Goal: Task Accomplishment & Management: Use online tool/utility

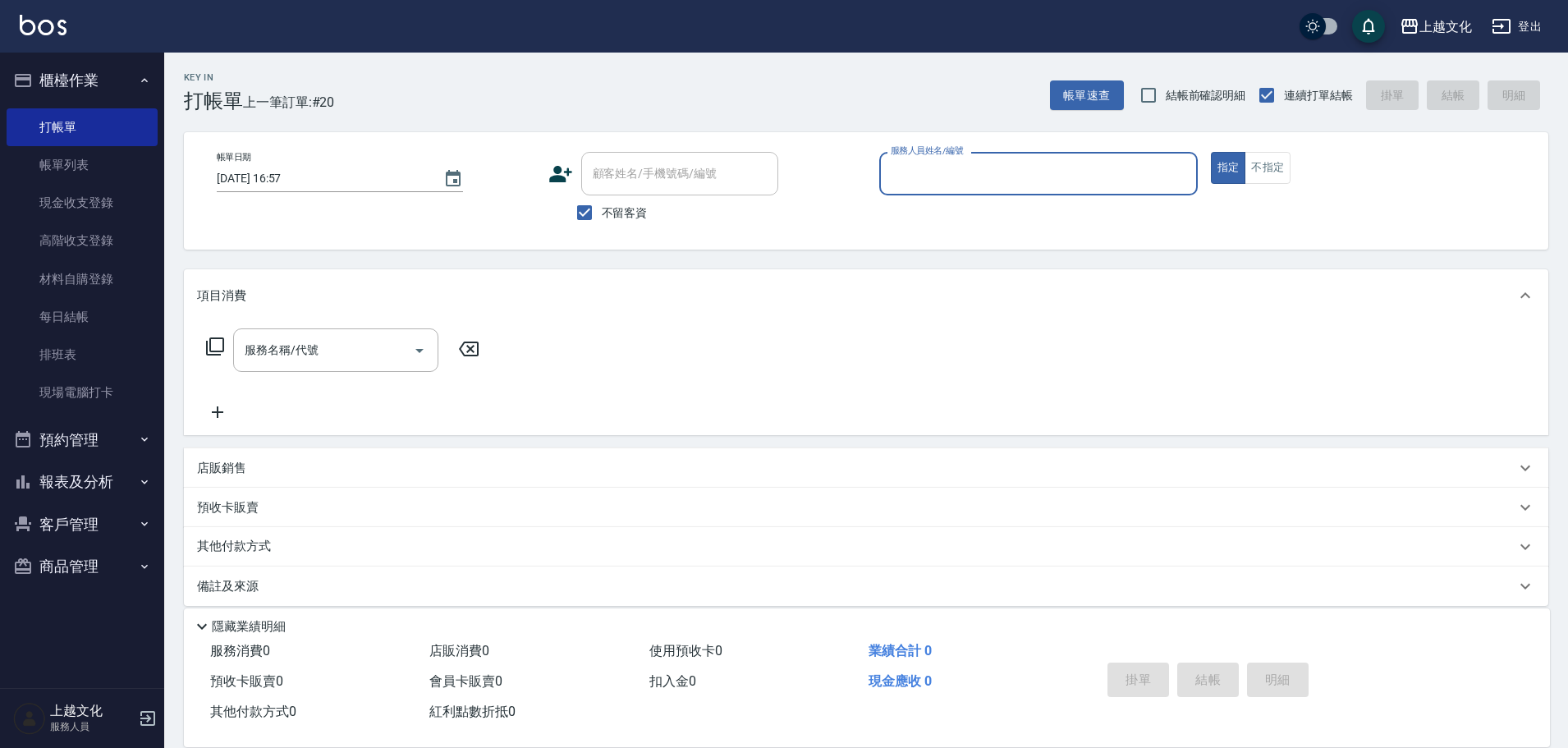
scroll to position [16, 0]
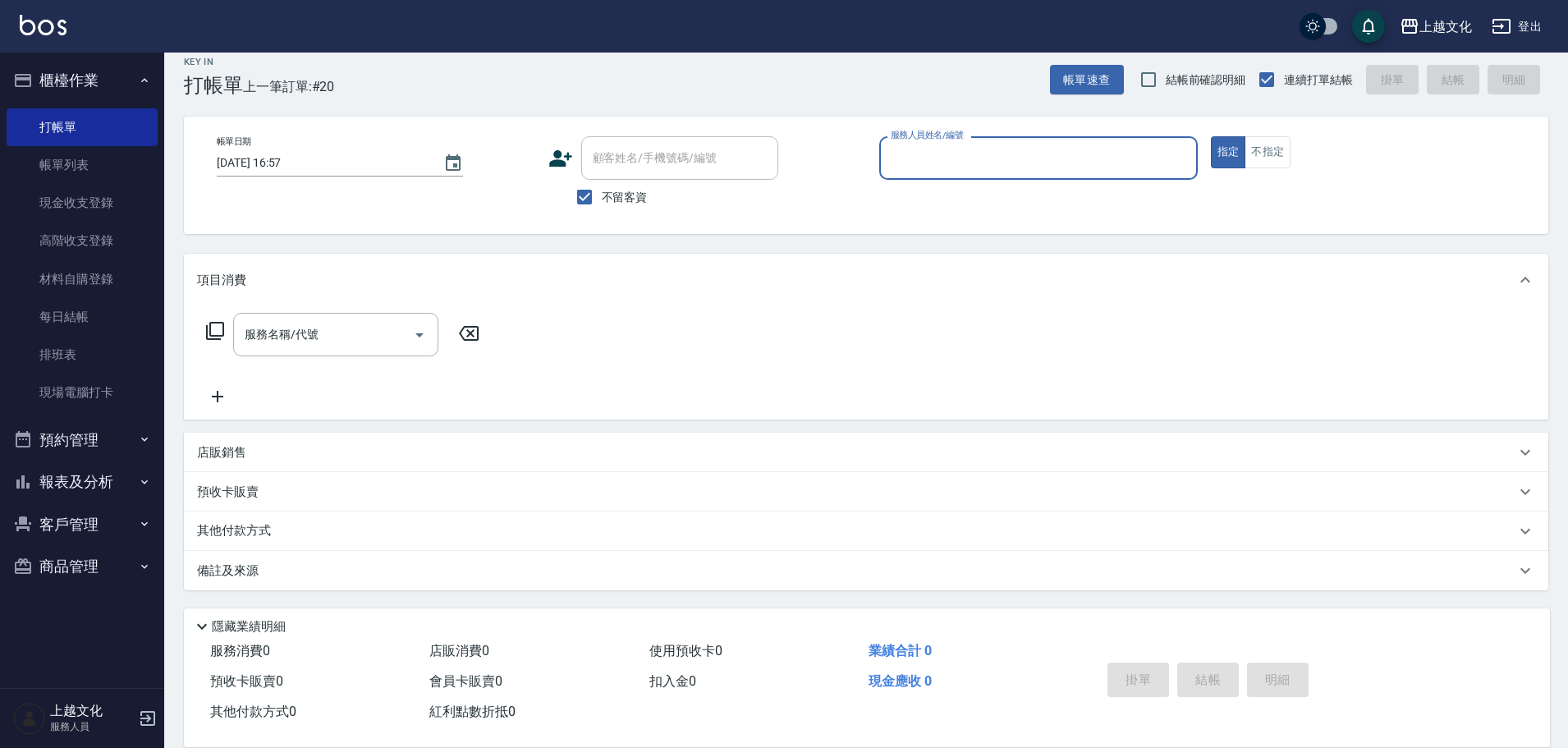
click at [75, 476] on button "報表及分析" at bounding box center [82, 481] width 151 height 43
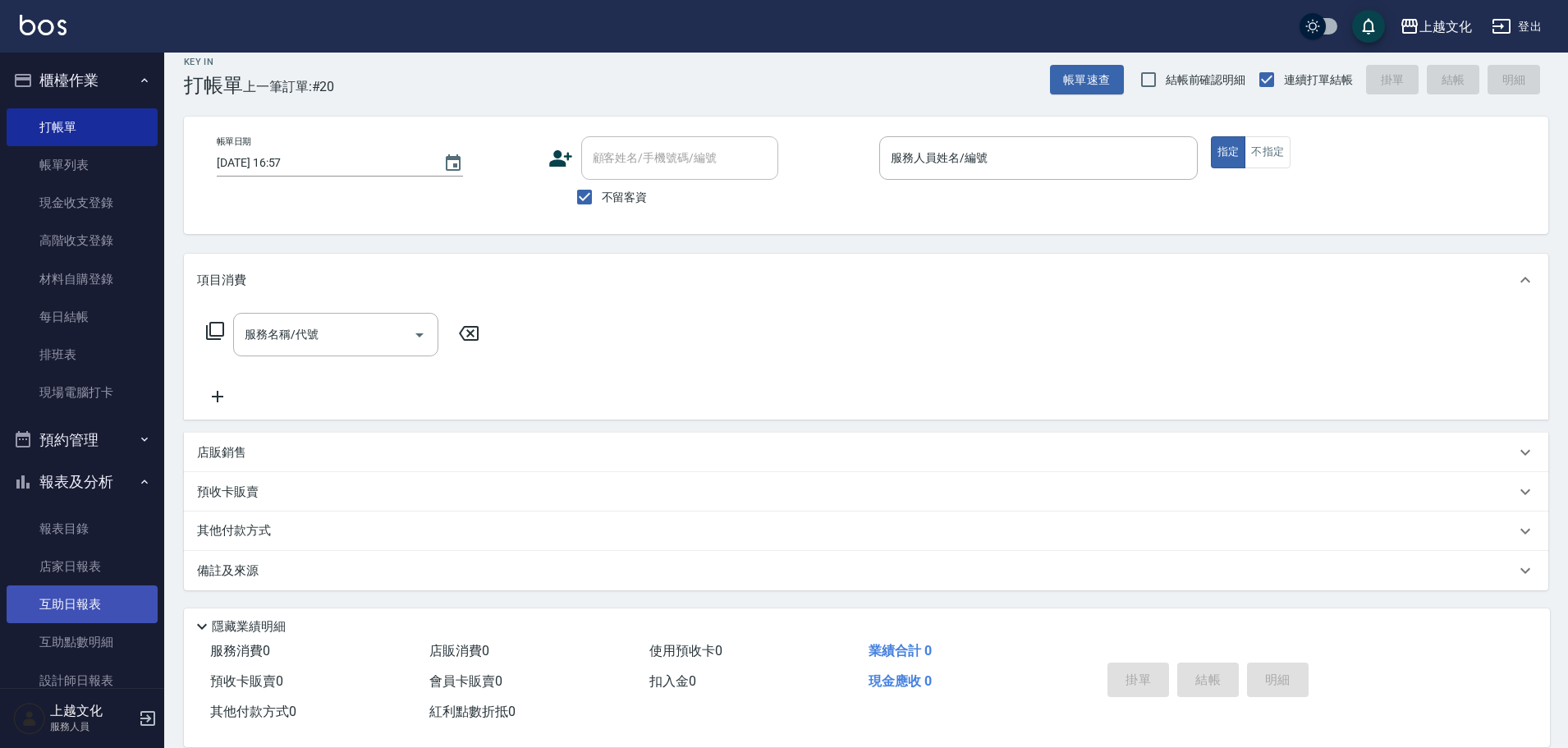
scroll to position [160, 0]
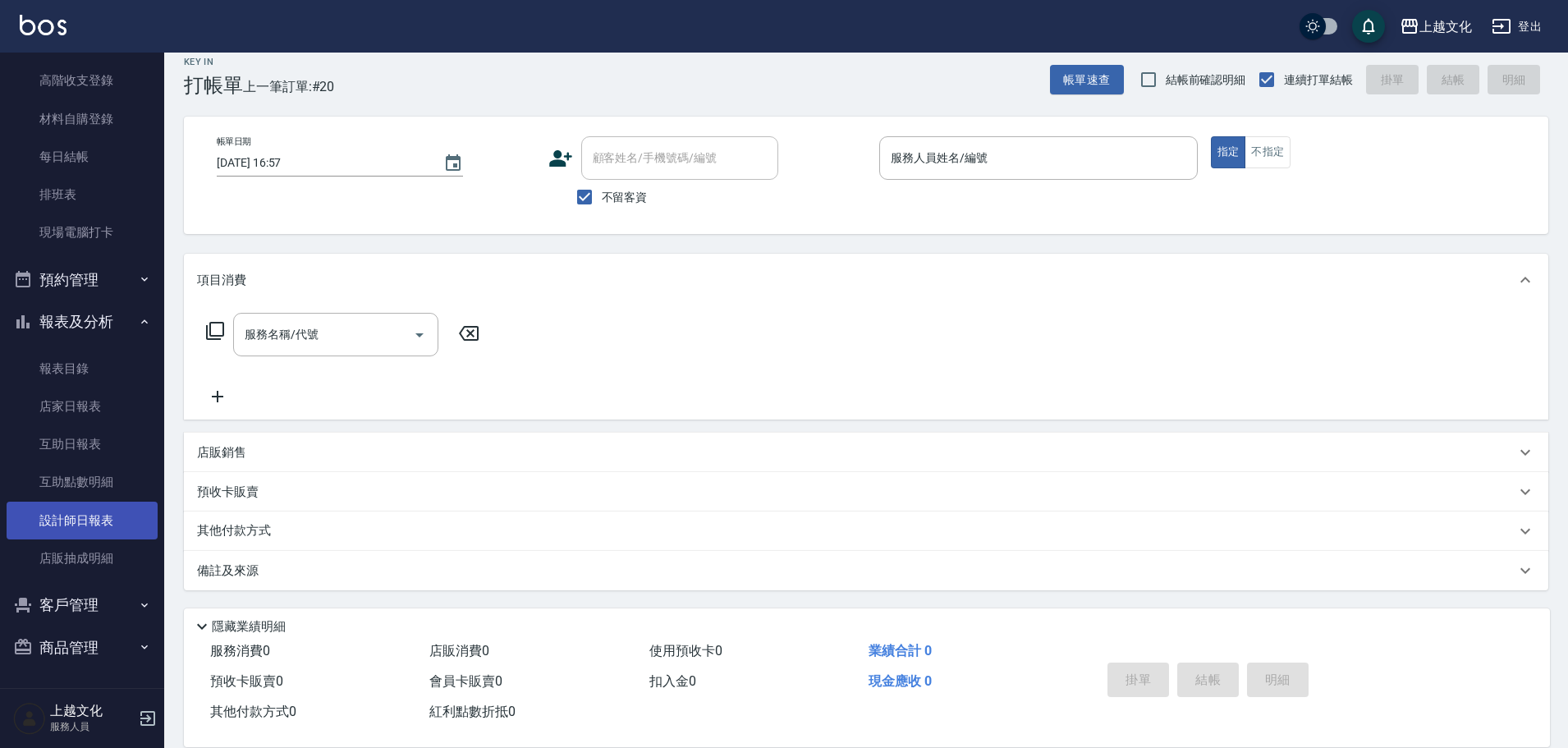
click at [78, 512] on link "設計師日報表" at bounding box center [82, 520] width 151 height 38
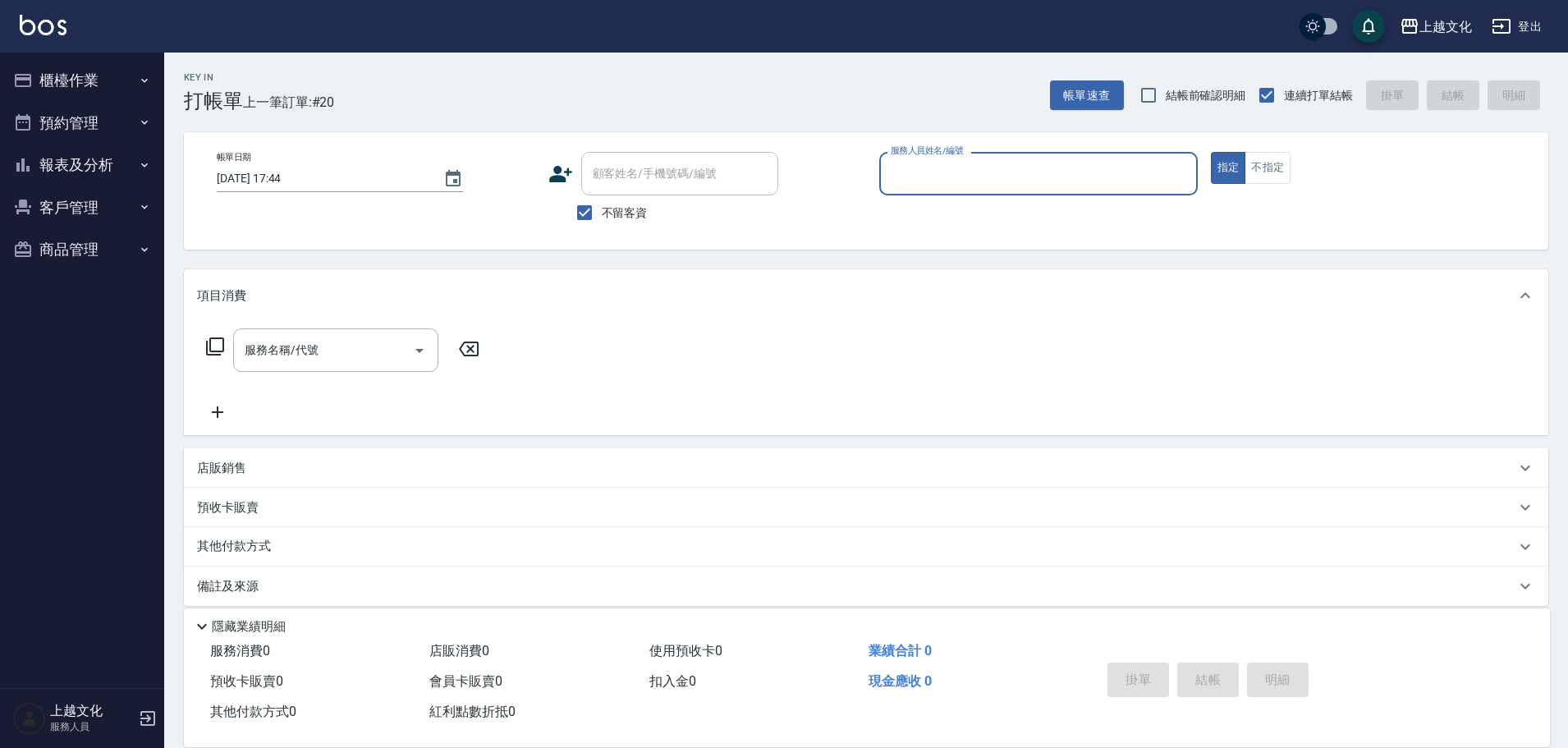
click at [1058, 174] on input "服務人員姓名/編號" at bounding box center [1039, 174] width 304 height 29
click at [997, 187] on input "服務人員姓名/編號" at bounding box center [1039, 174] width 304 height 29
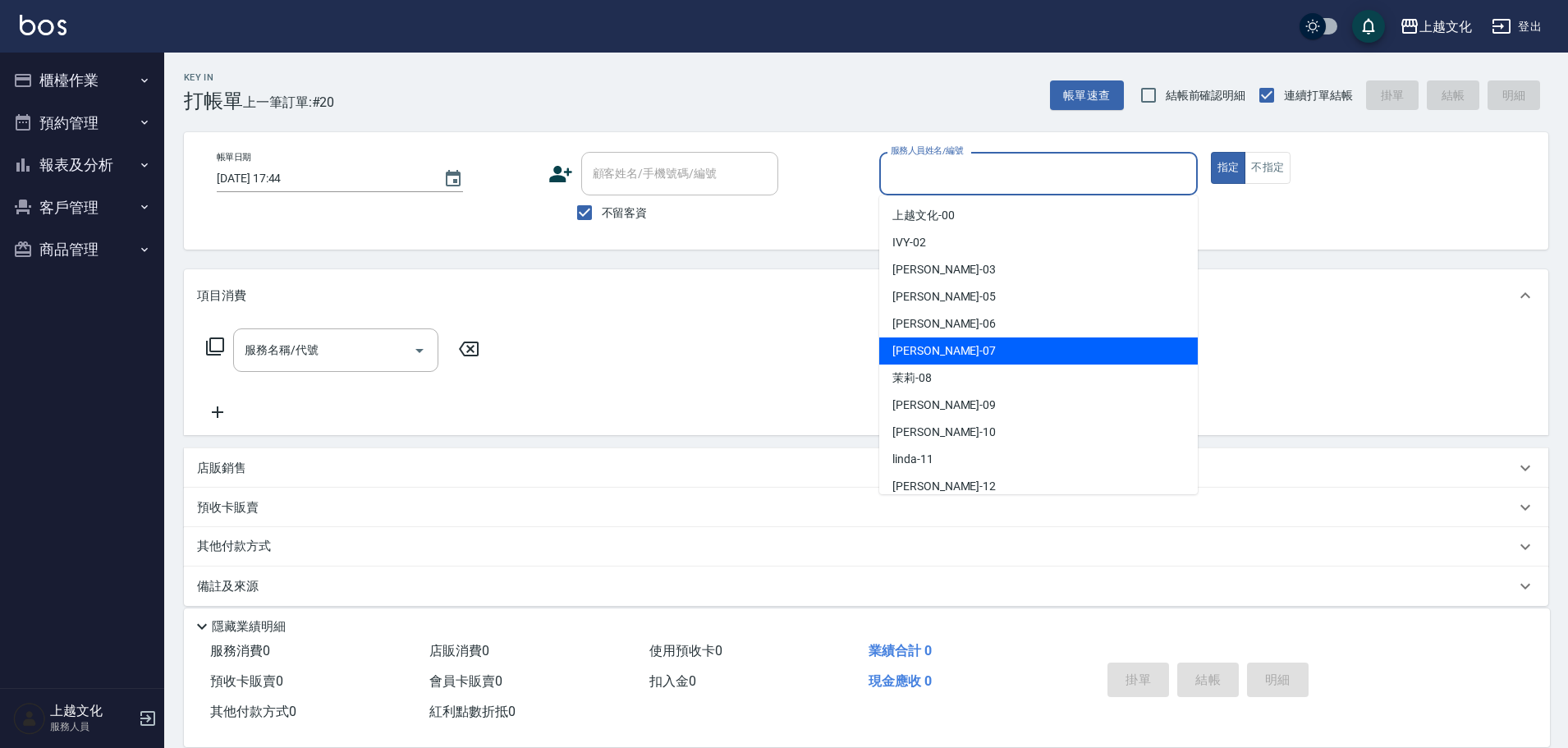
click at [941, 351] on div "[PERSON_NAME] -07" at bounding box center [1038, 351] width 318 height 27
type input "[PERSON_NAME]-07"
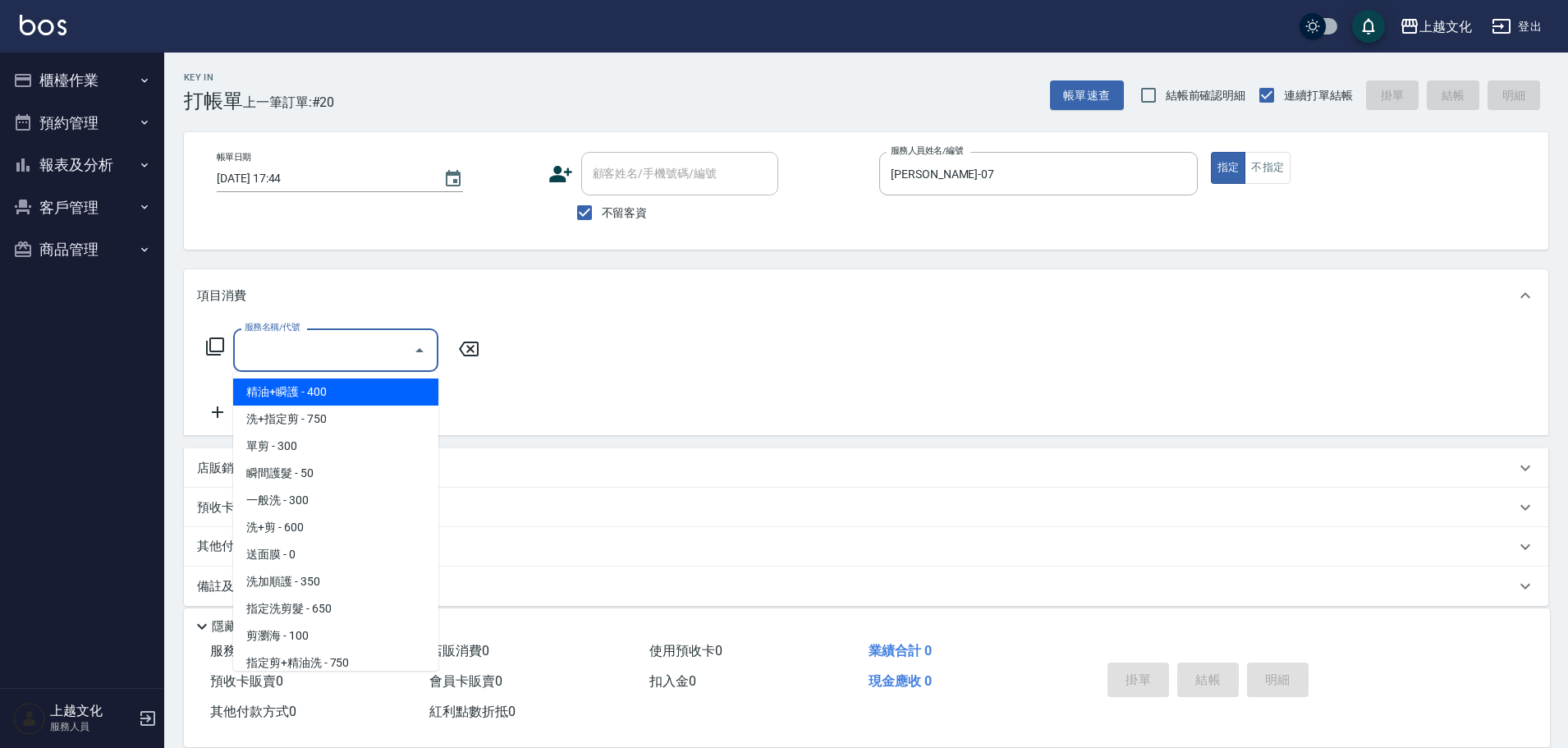
click at [367, 346] on input "服務名稱/代號" at bounding box center [323, 350] width 166 height 29
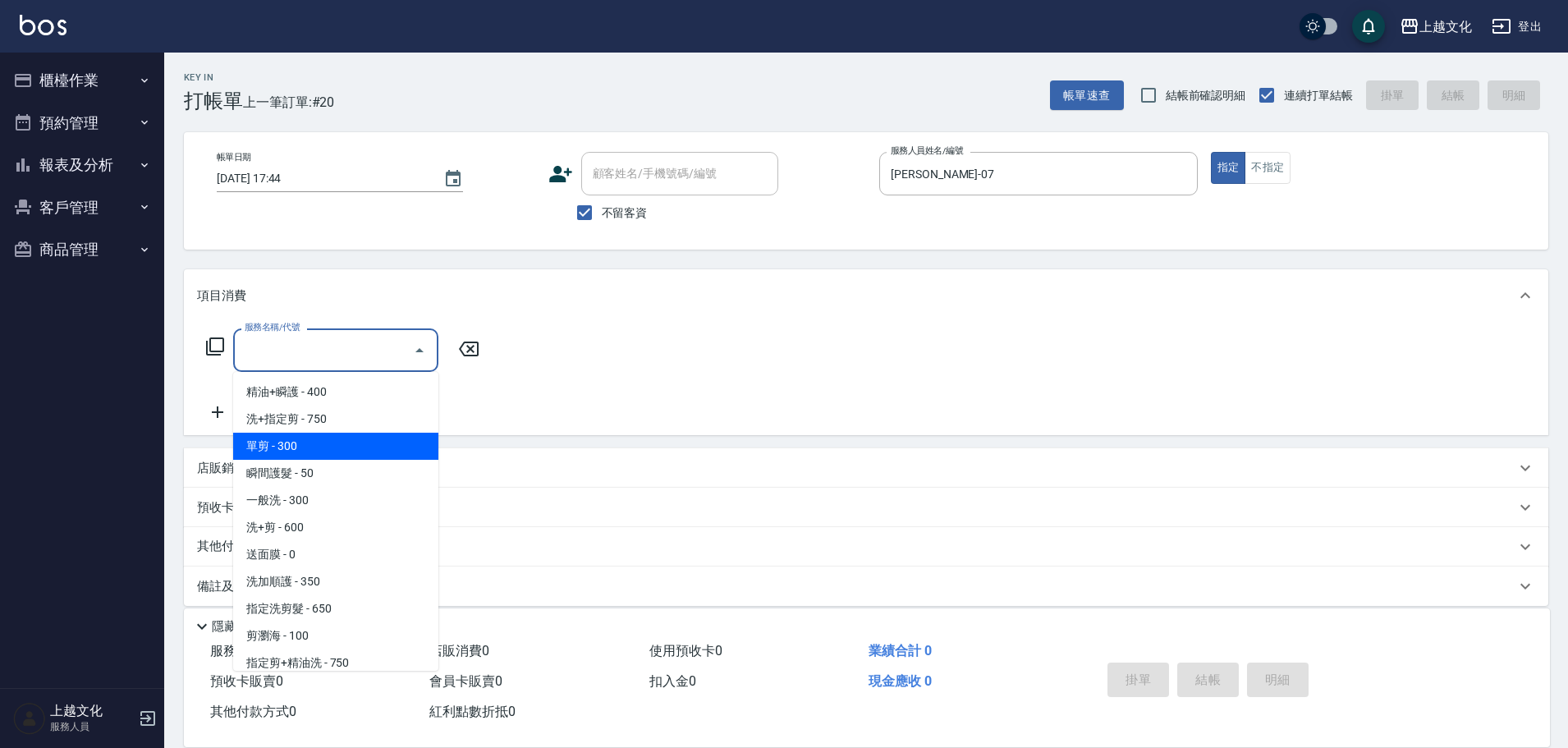
click at [351, 445] on span "單剪 - 300" at bounding box center [336, 446] width 205 height 27
type input "單剪(103)"
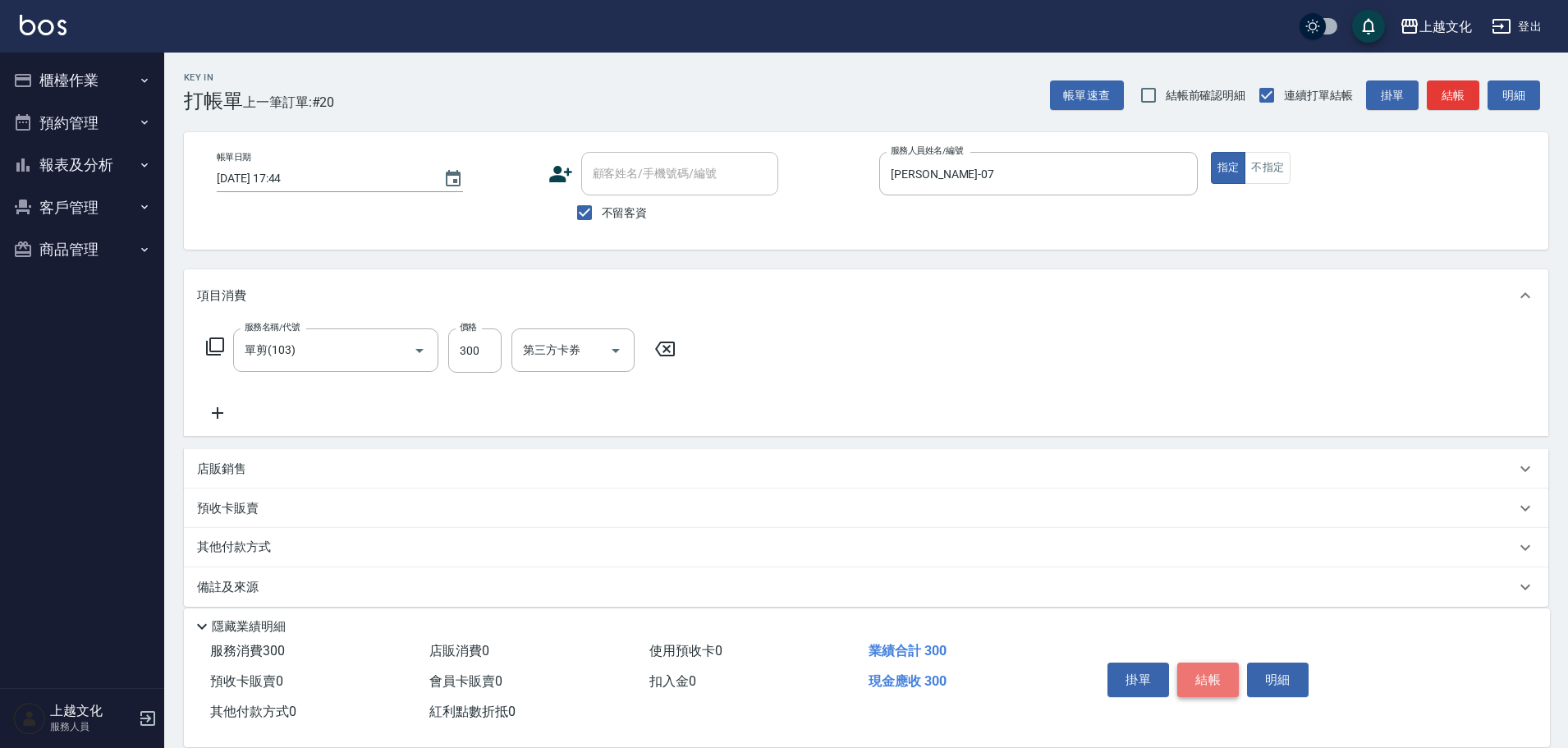
click at [1195, 676] on button "結帳" at bounding box center [1208, 680] width 61 height 34
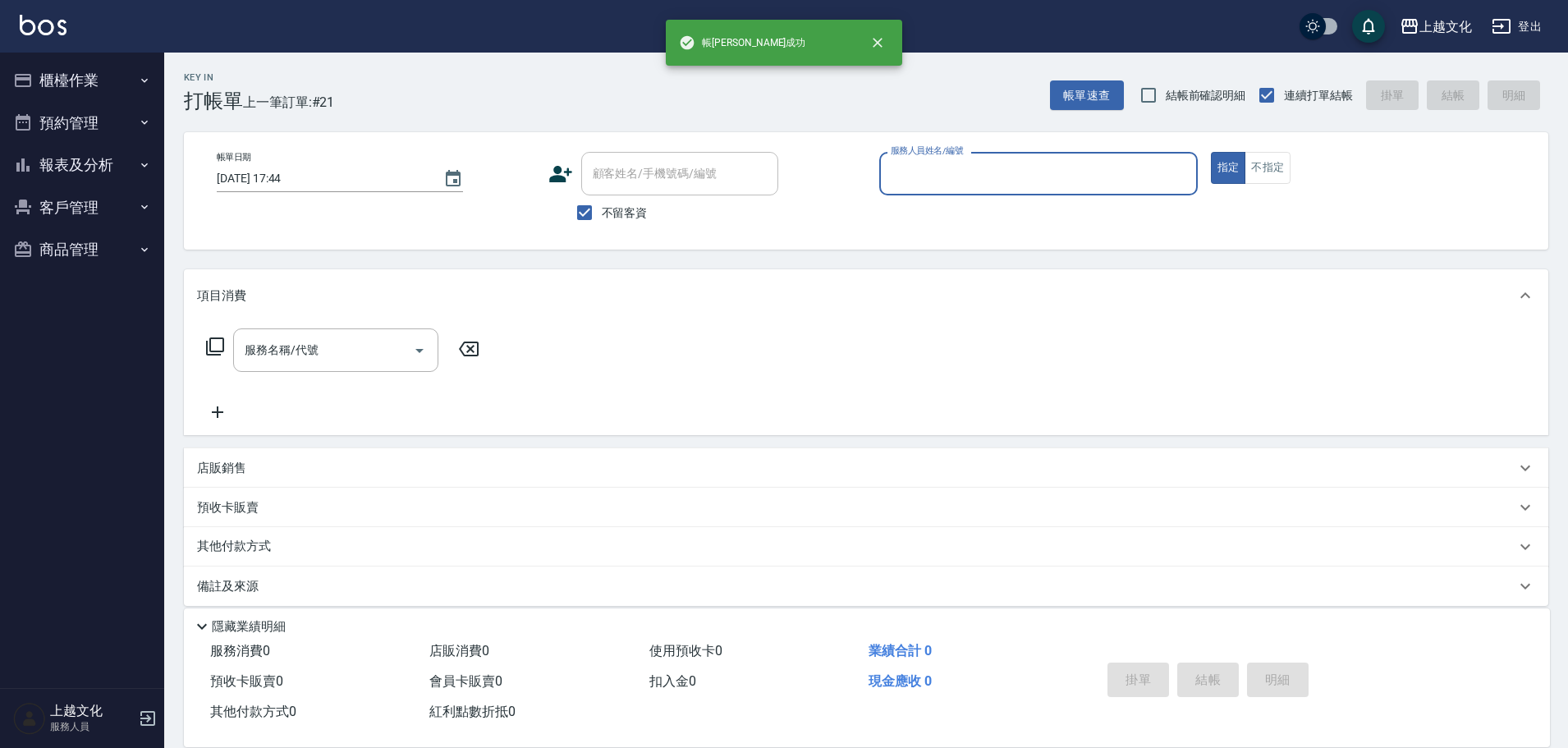
click at [1055, 186] on input "服務人員姓名/編號" at bounding box center [1039, 174] width 304 height 29
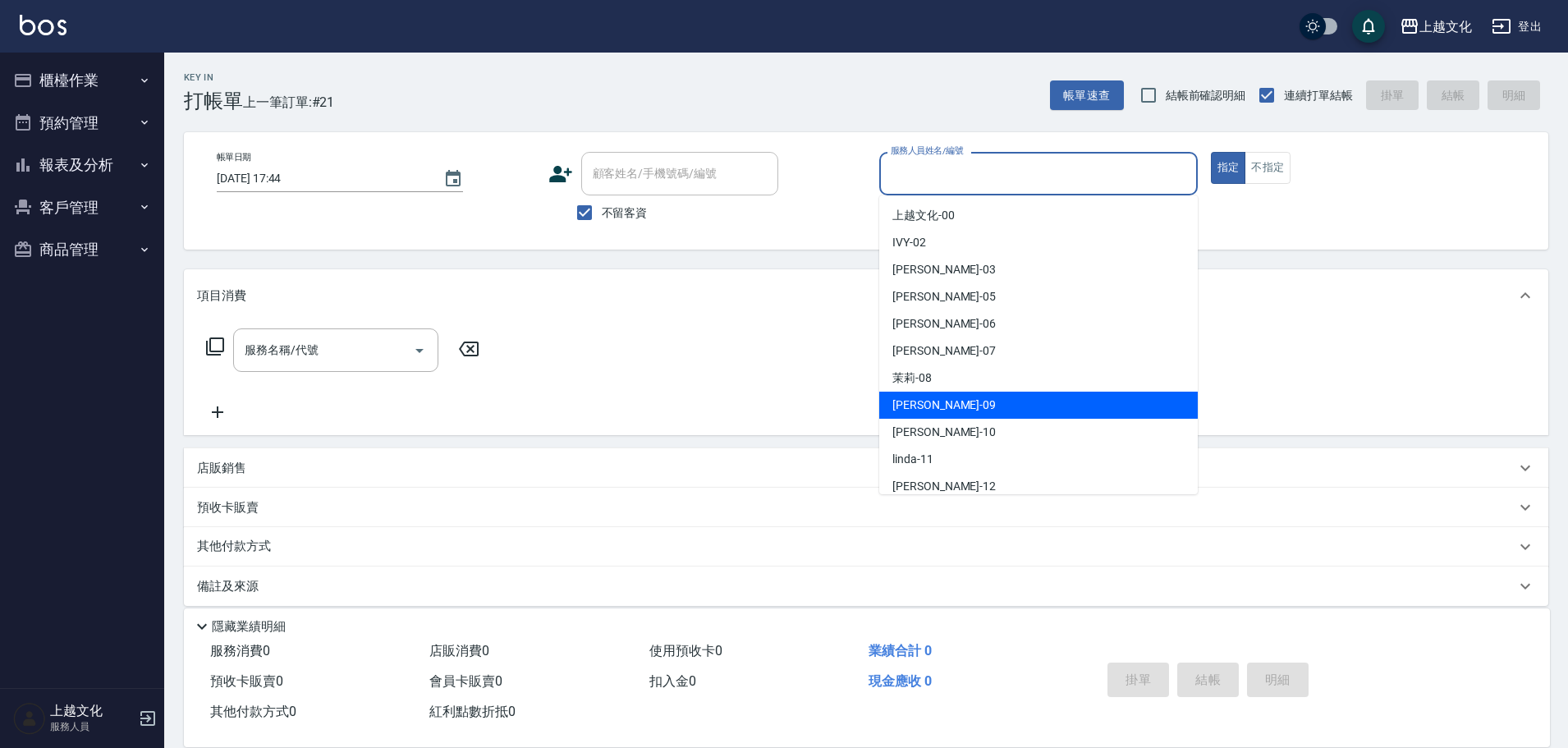
drag, startPoint x: 942, startPoint y: 400, endPoint x: 954, endPoint y: 393, distance: 13.9
click at [943, 399] on div "[PERSON_NAME] -09" at bounding box center [1038, 405] width 318 height 27
type input "[PERSON_NAME]-09"
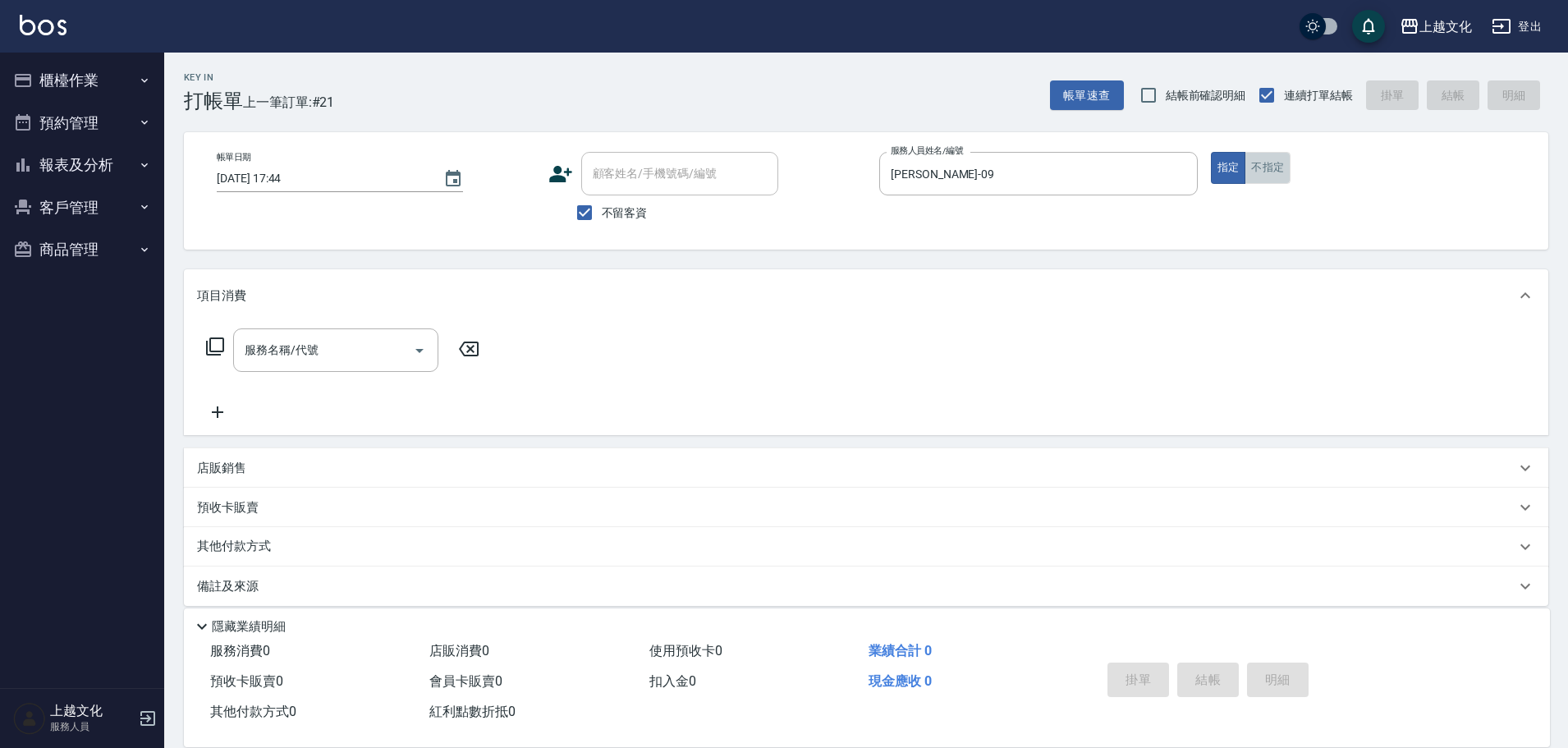
drag, startPoint x: 1260, startPoint y: 175, endPoint x: 635, endPoint y: 189, distance: 625.2
click at [1259, 175] on button "不指定" at bounding box center [1267, 167] width 46 height 32
click at [216, 342] on icon at bounding box center [215, 346] width 19 height 19
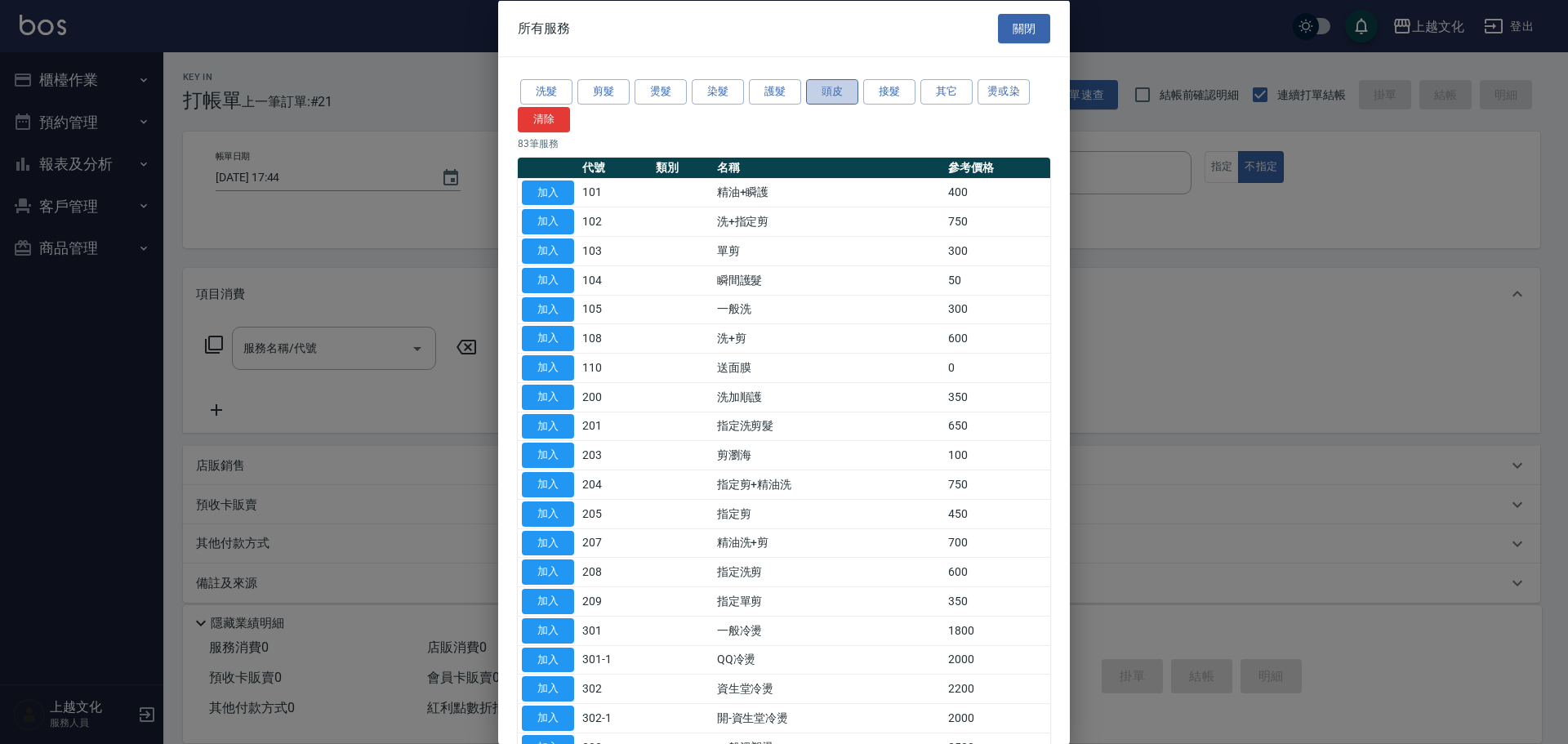
click at [813, 86] on button "頭皮" at bounding box center [832, 92] width 52 height 25
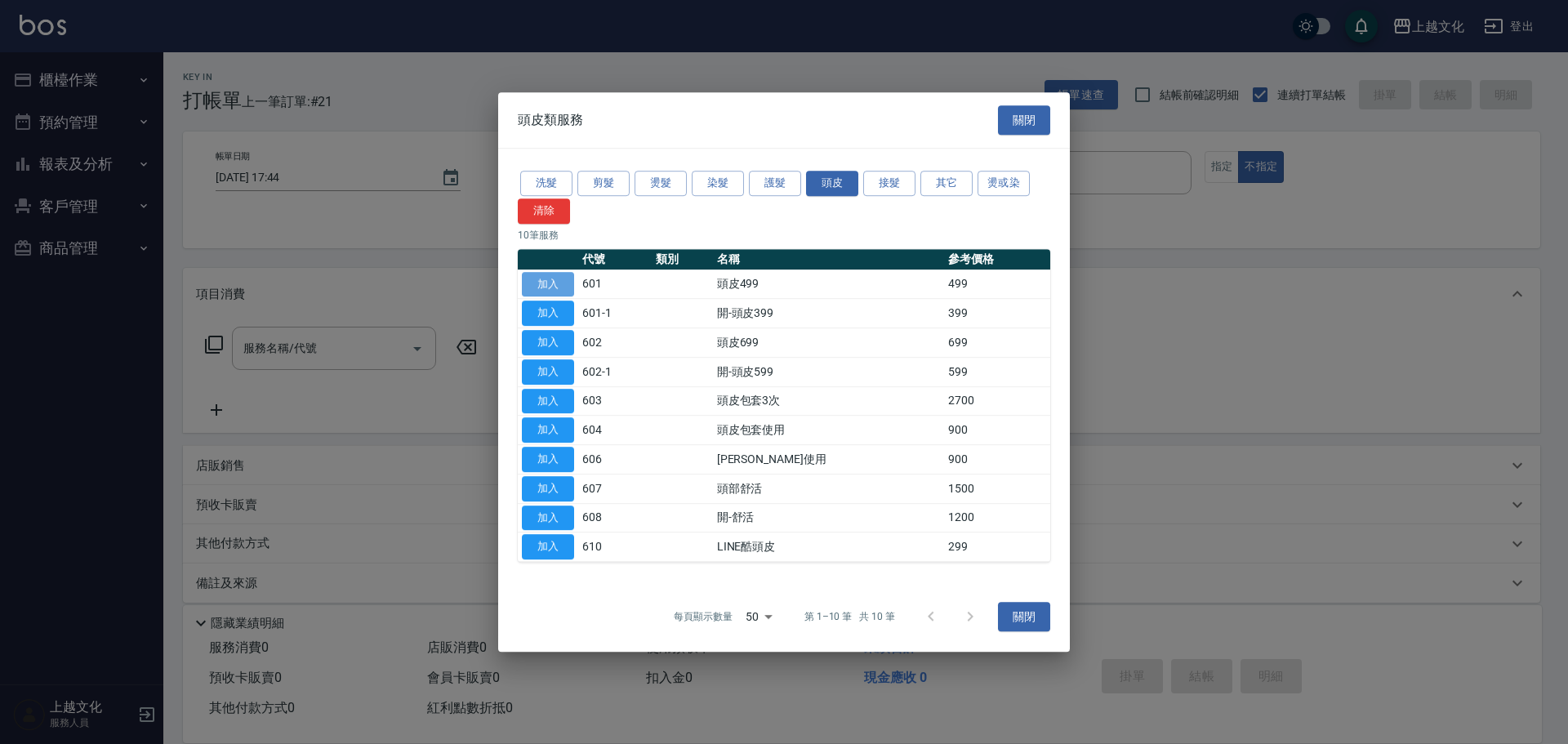
click at [539, 282] on button "加入" at bounding box center [548, 284] width 52 height 25
type input "頭皮499(601)"
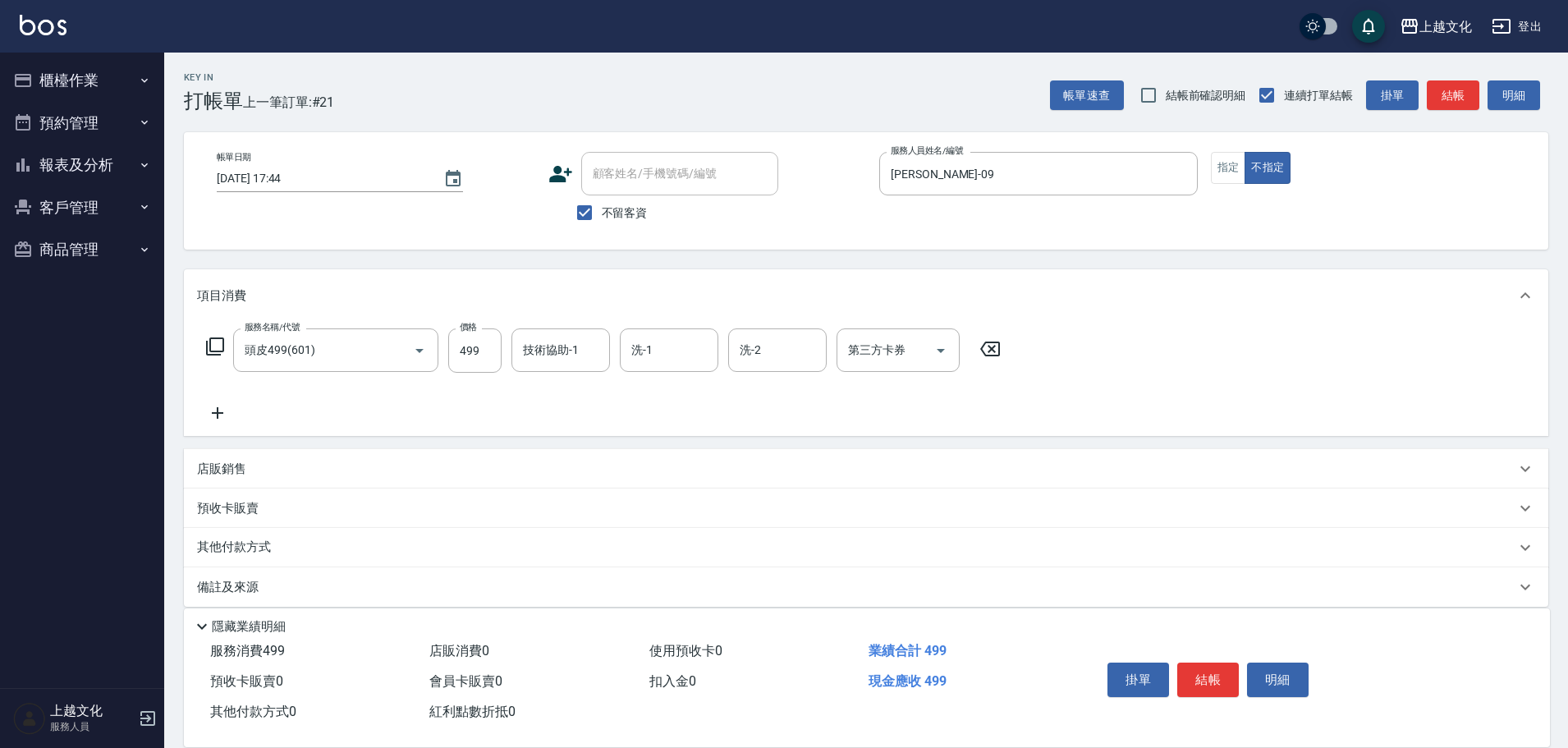
click at [216, 412] on icon at bounding box center [217, 413] width 11 height 11
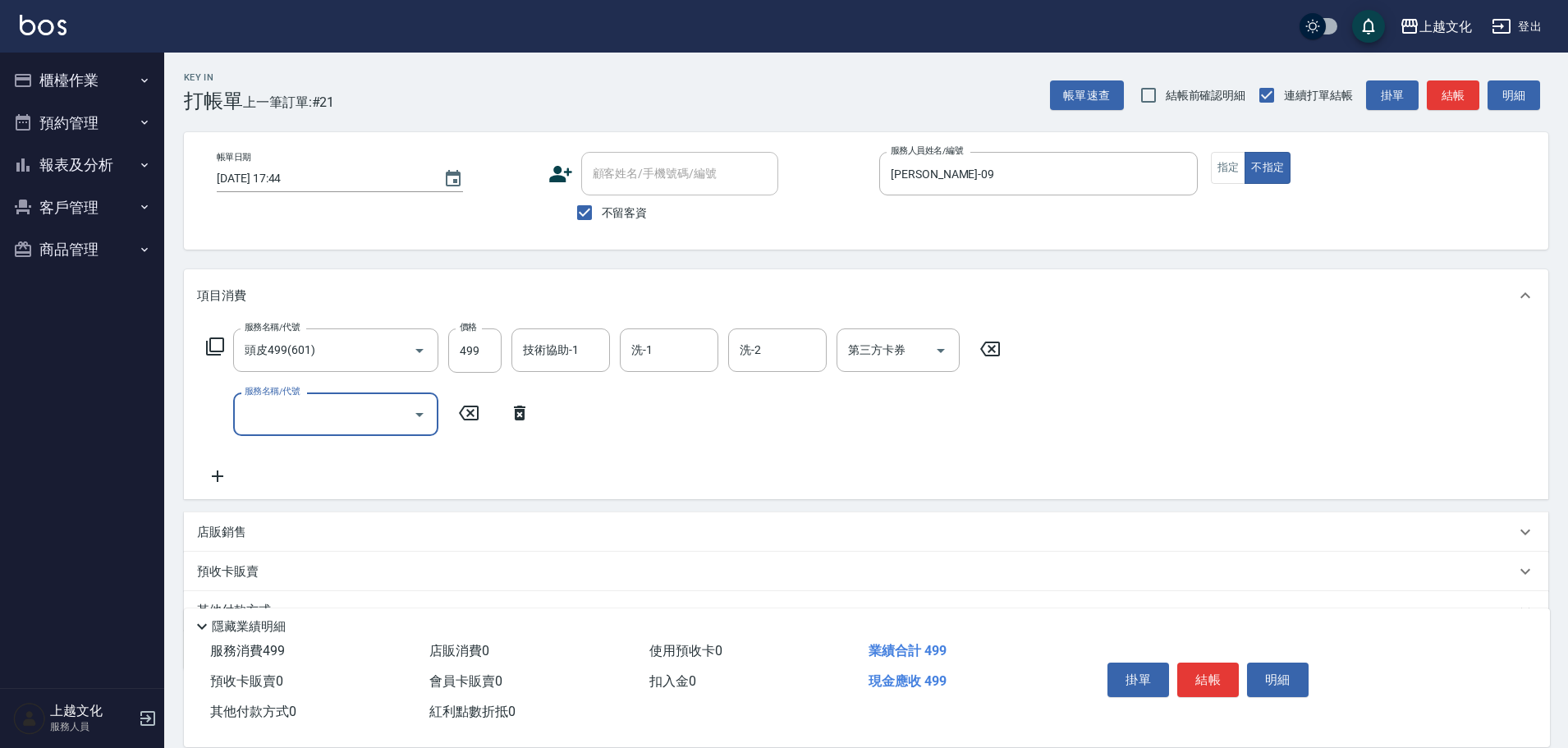
click at [275, 412] on input "服務名稱/代號" at bounding box center [323, 414] width 166 height 29
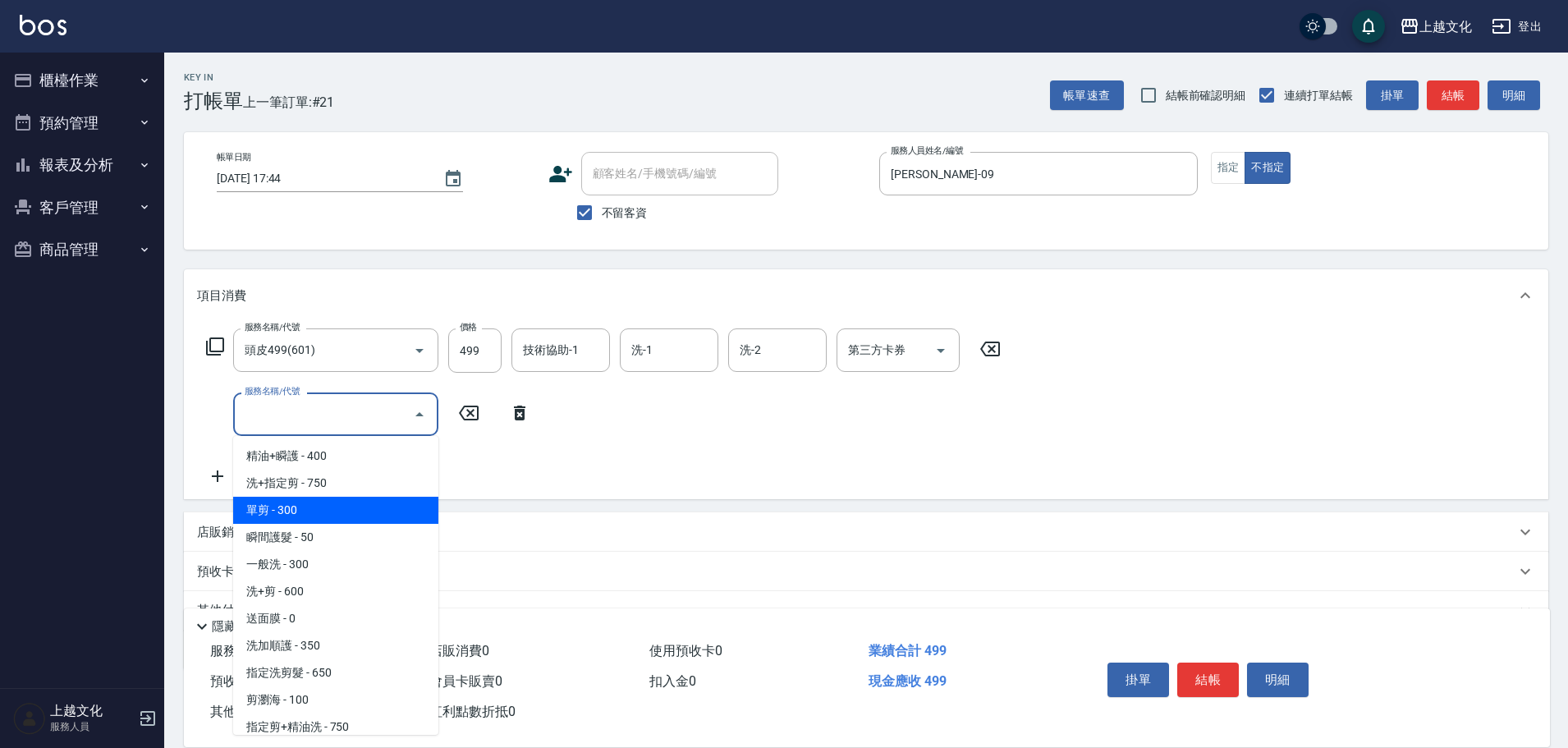
click at [286, 504] on span "單剪 - 300" at bounding box center [336, 510] width 205 height 27
type input "單剪(103)"
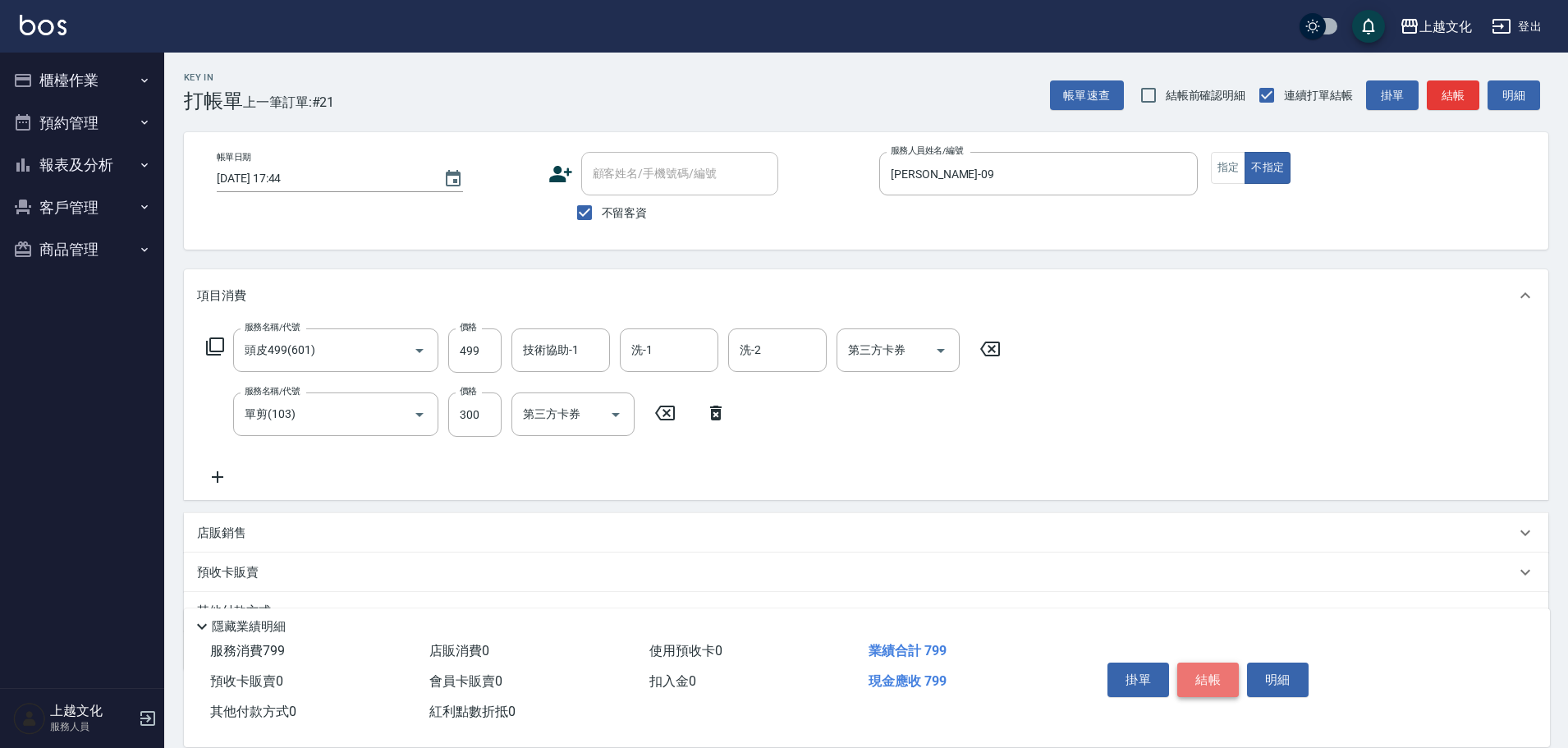
drag, startPoint x: 1203, startPoint y: 670, endPoint x: 1197, endPoint y: 641, distance: 29.6
click at [1201, 670] on button "結帳" at bounding box center [1208, 680] width 61 height 34
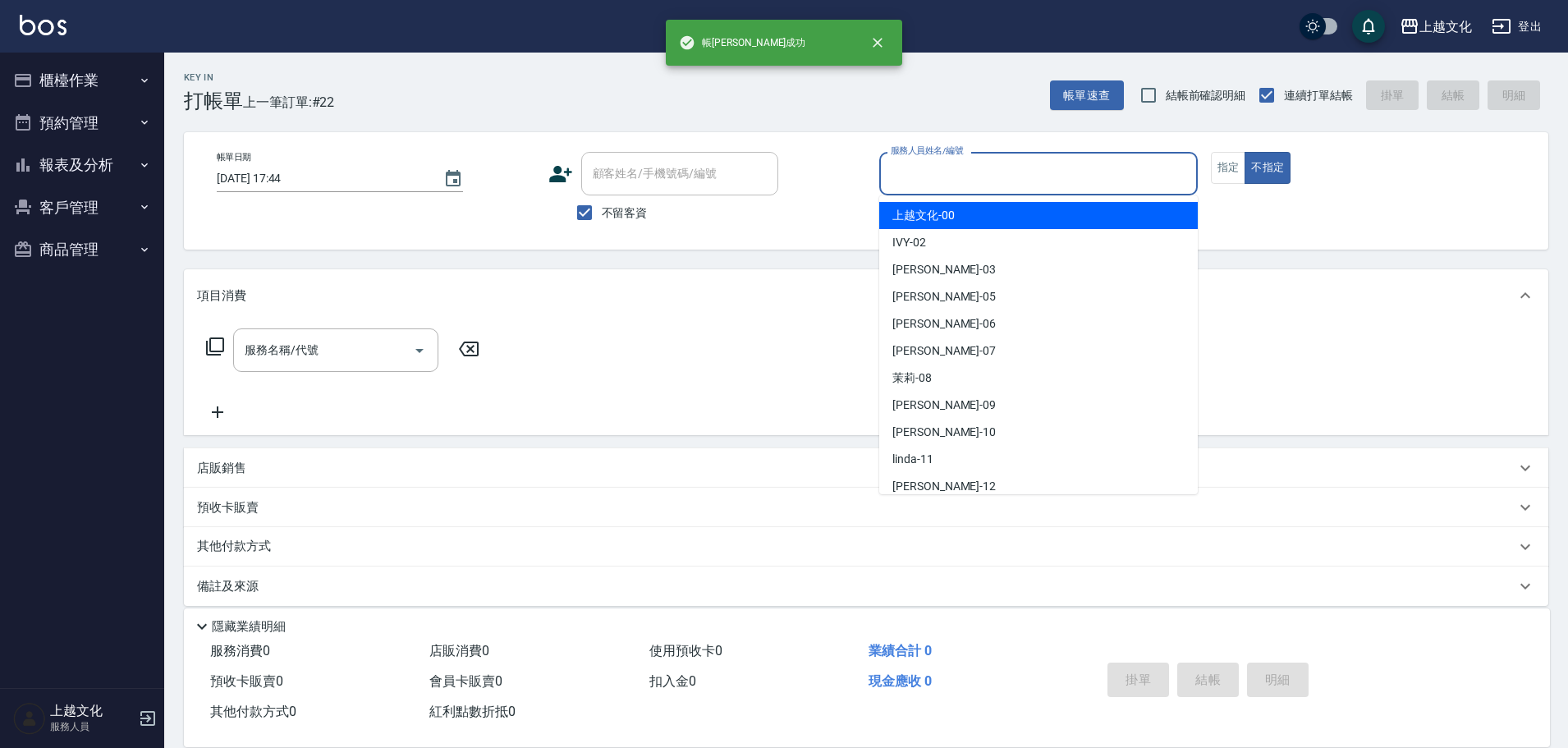
click at [950, 179] on input "服務人員姓名/編號" at bounding box center [1039, 174] width 304 height 29
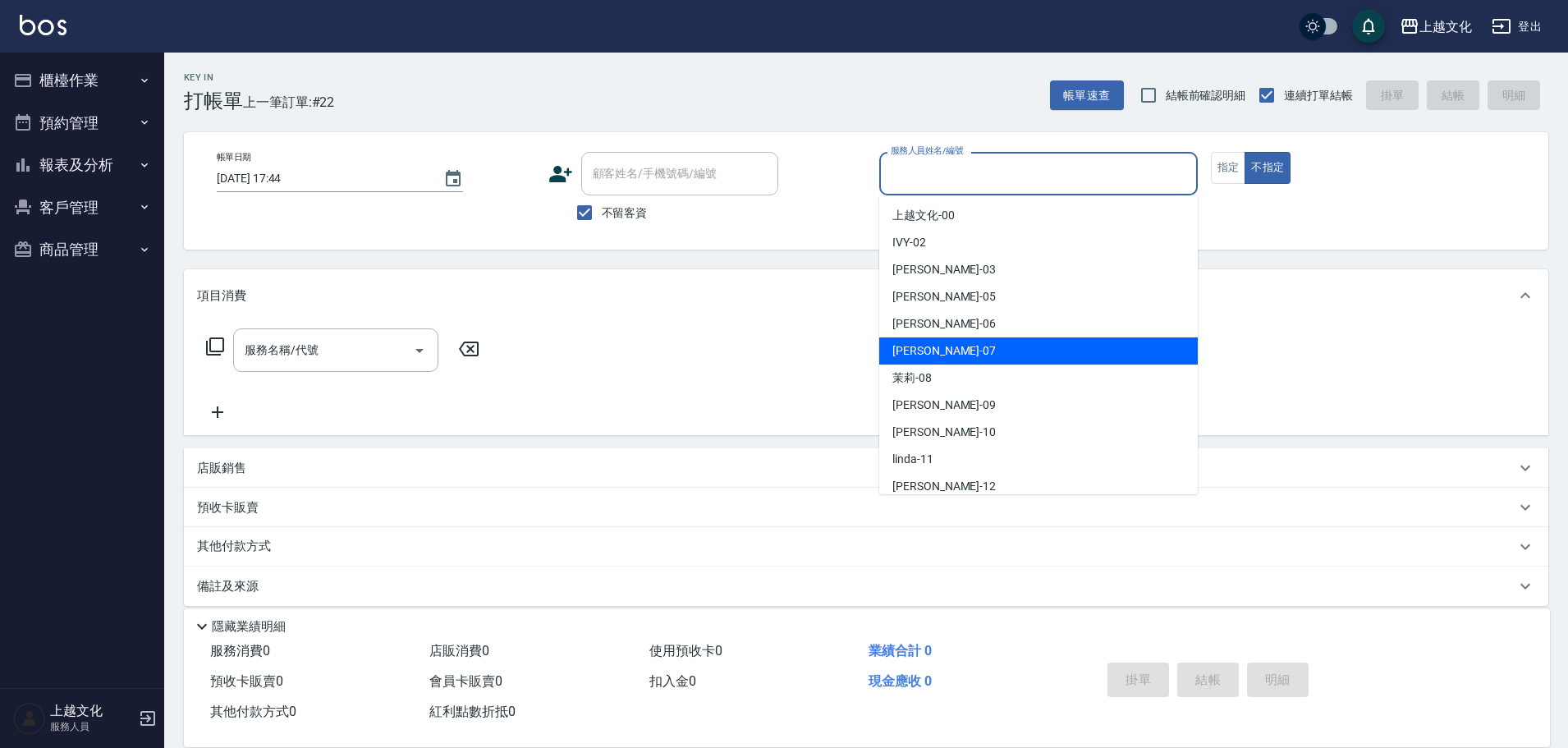
click at [951, 348] on div "[PERSON_NAME] -07" at bounding box center [1038, 351] width 318 height 27
type input "[PERSON_NAME]-07"
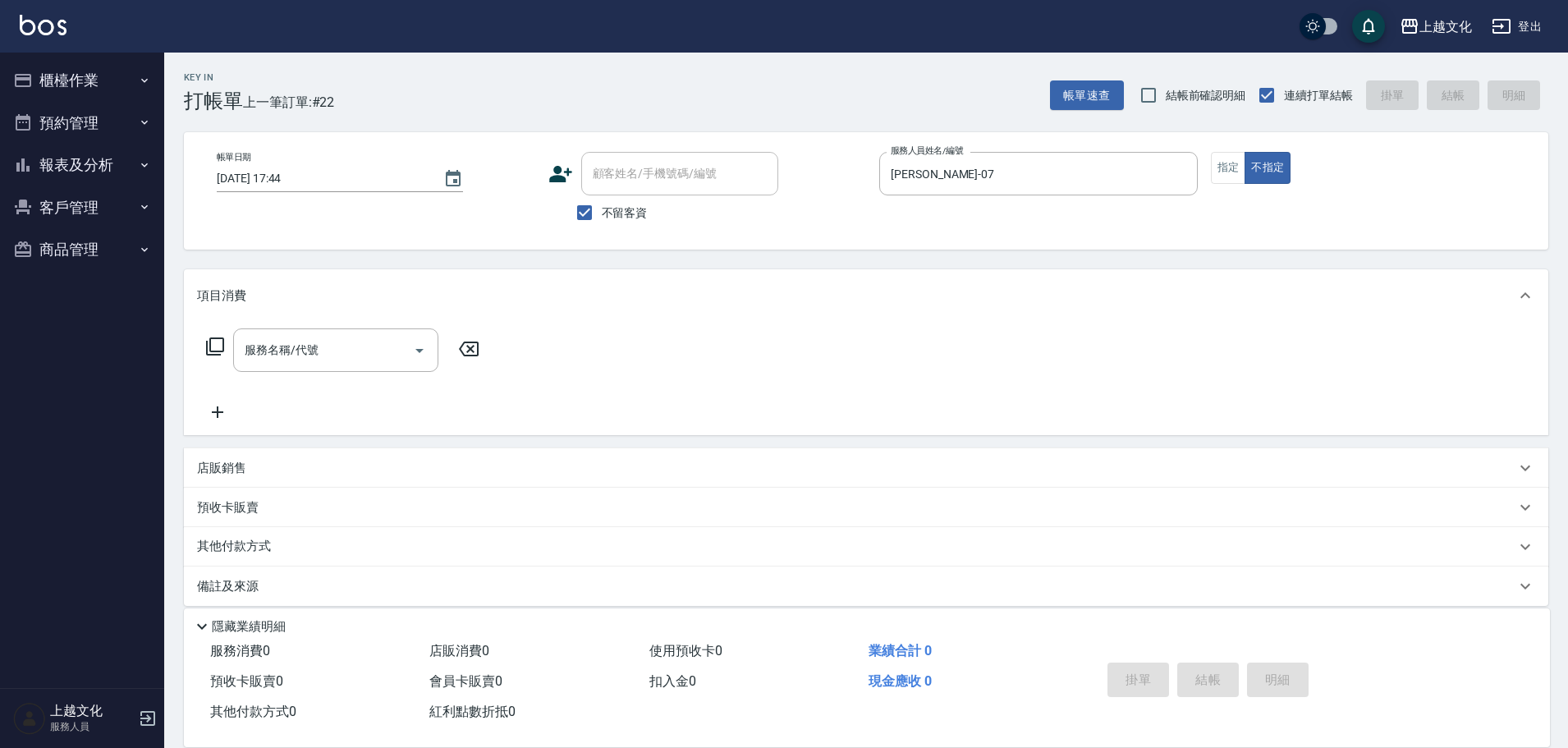
click at [211, 347] on icon at bounding box center [215, 346] width 18 height 18
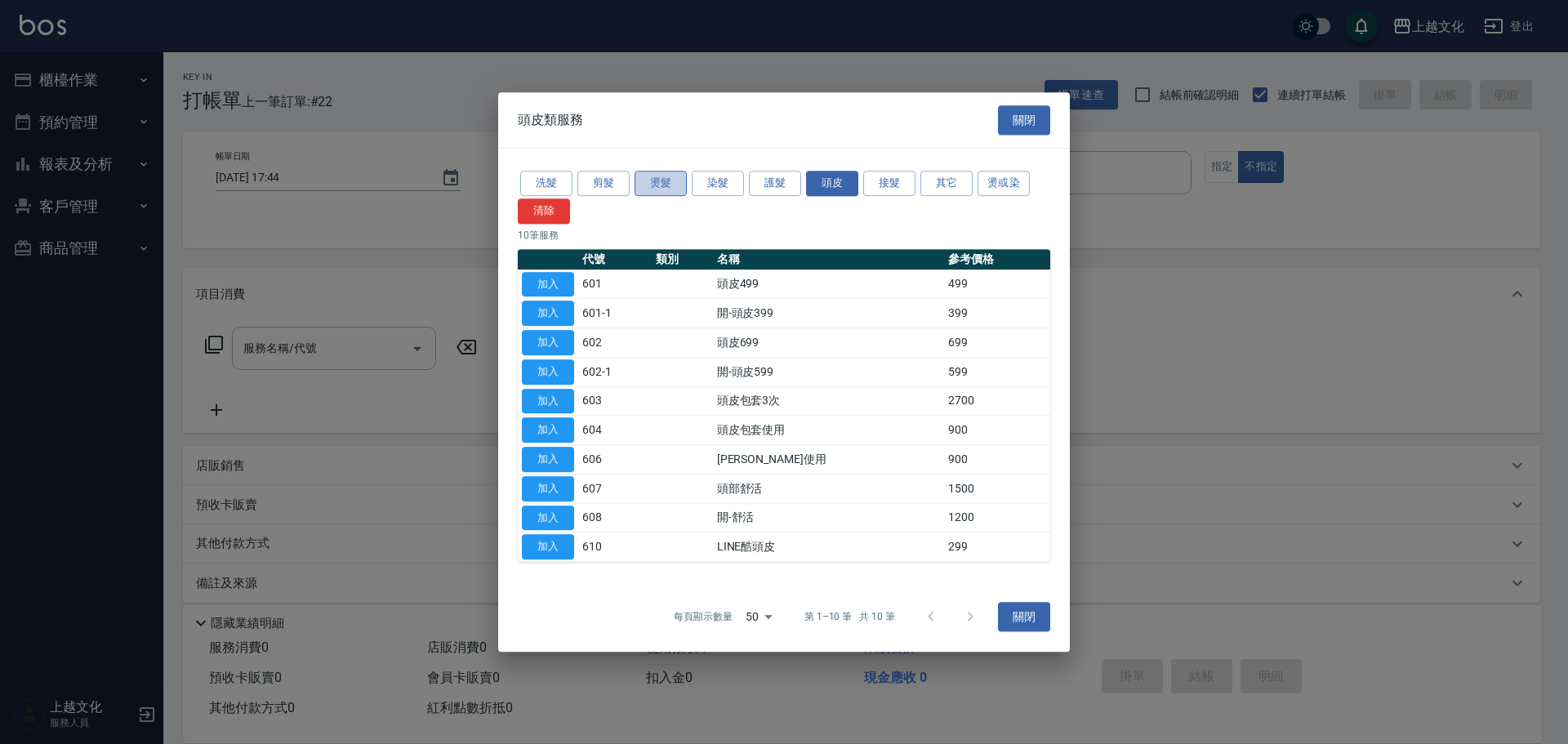
click at [673, 182] on button "燙髮" at bounding box center [661, 183] width 52 height 25
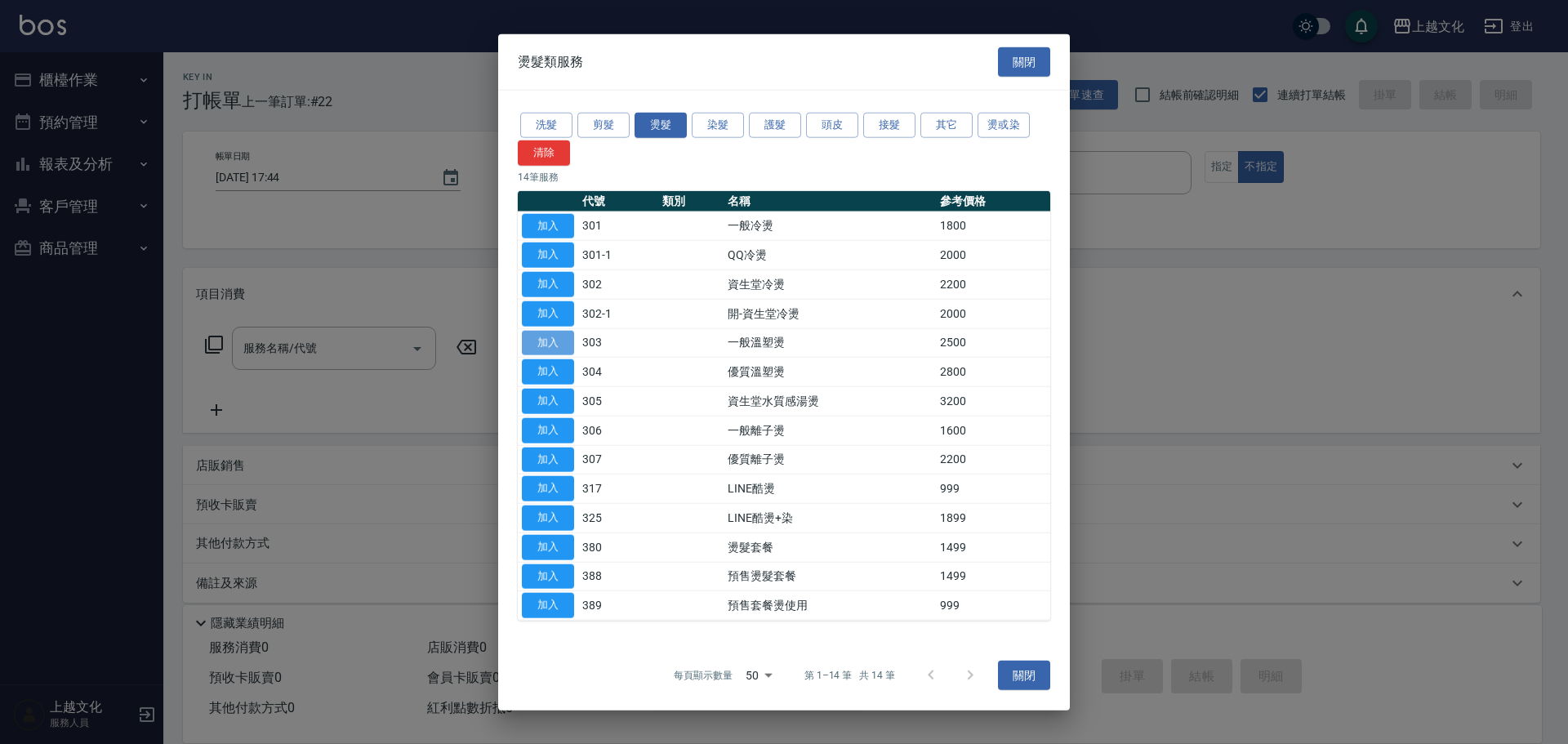
click at [549, 343] on button "加入" at bounding box center [548, 342] width 52 height 25
type input "一般溫塑燙(303)"
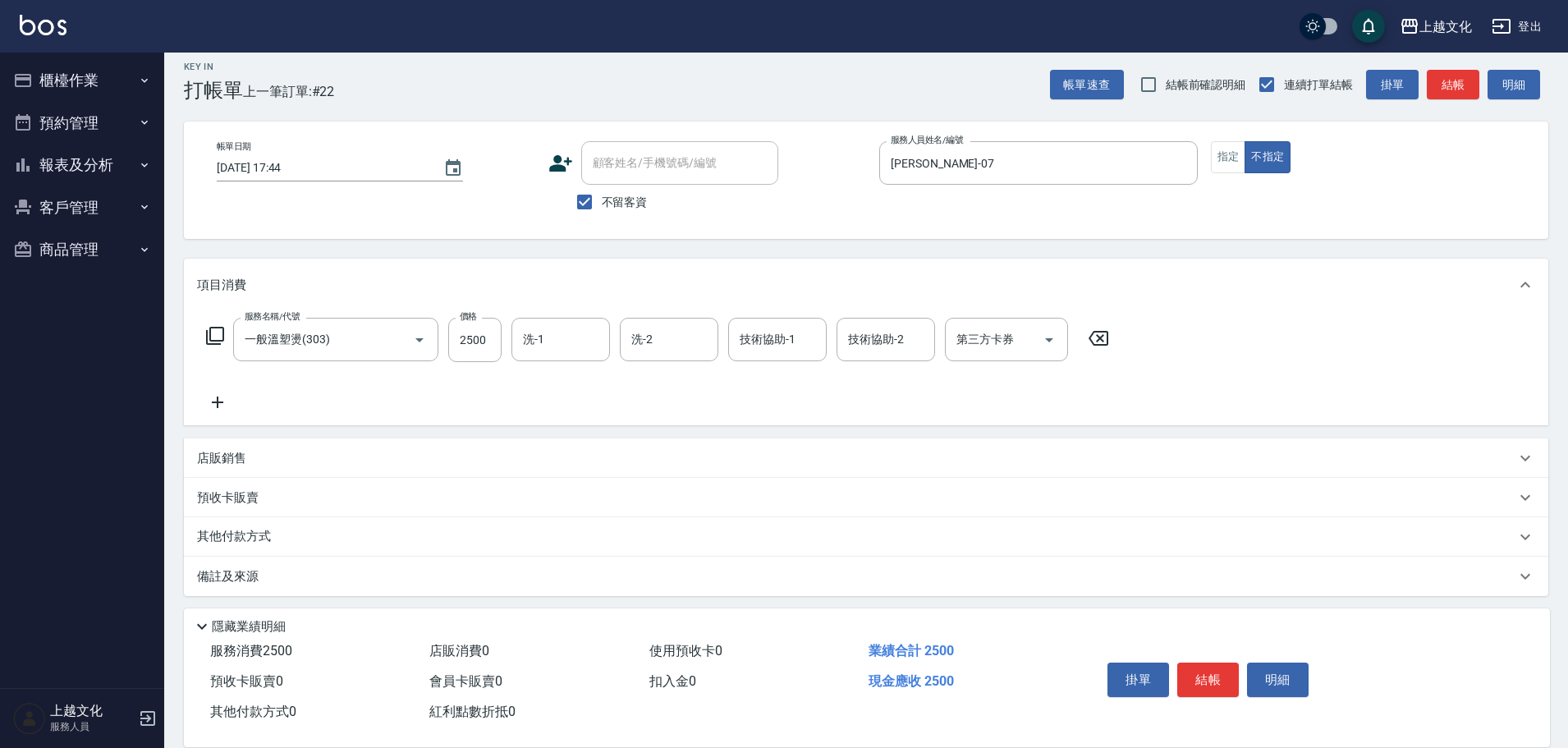
scroll to position [17, 0]
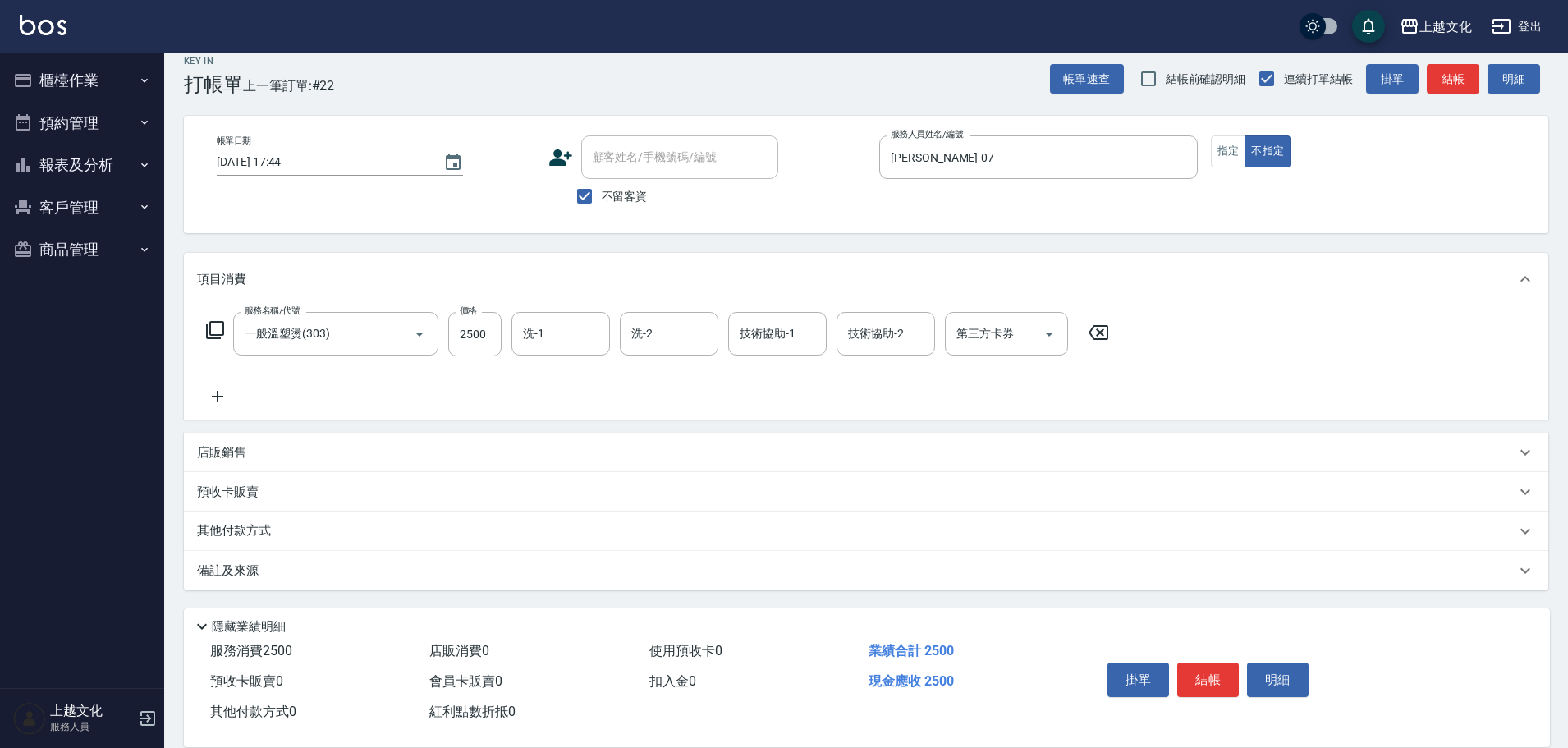
drag, startPoint x: 231, startPoint y: 533, endPoint x: 265, endPoint y: 497, distance: 49.5
click at [234, 529] on p "其他付款方式" at bounding box center [238, 531] width 82 height 18
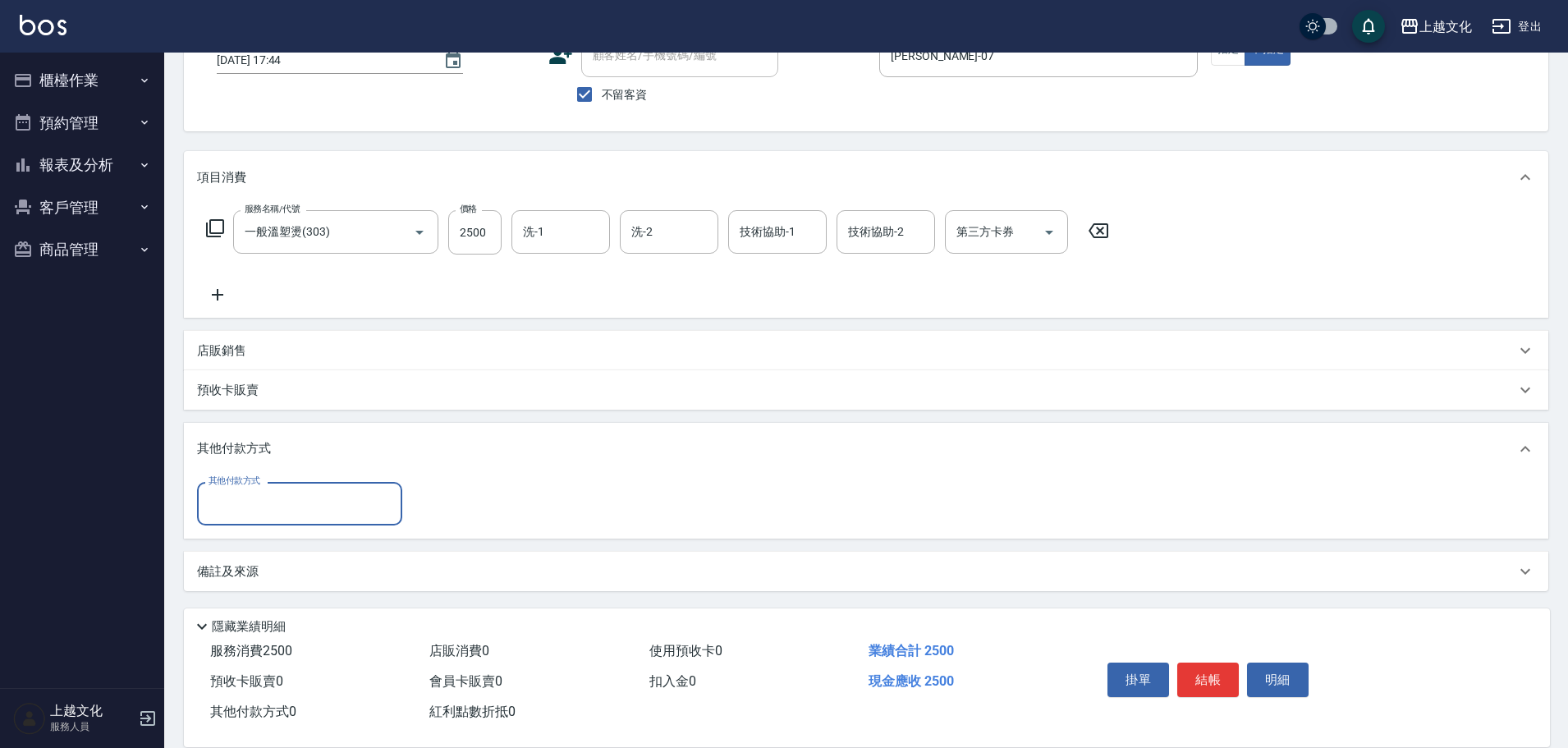
scroll to position [119, 0]
click at [266, 498] on input "其他付款方式" at bounding box center [299, 502] width 190 height 29
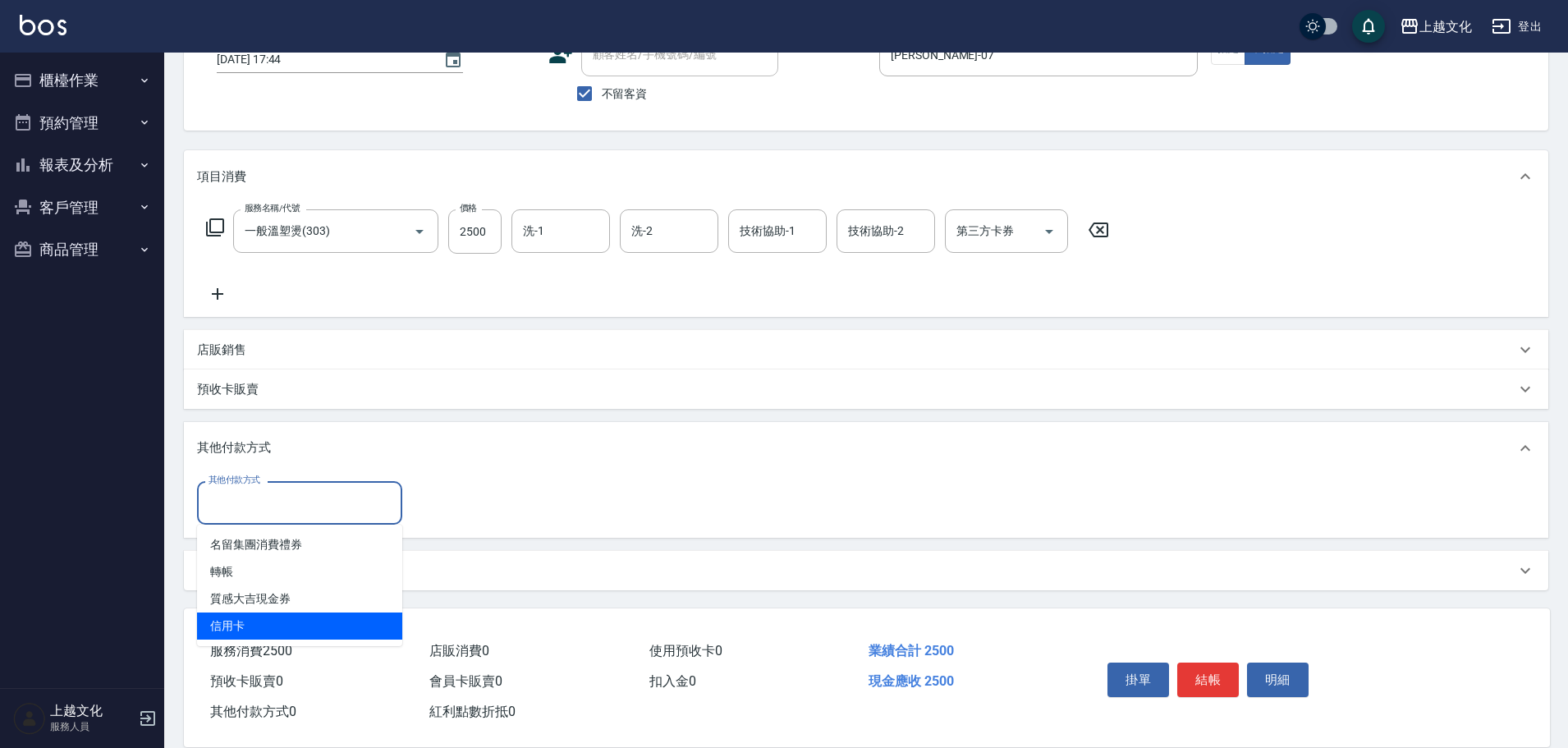
click at [216, 627] on span "信用卡" at bounding box center [300, 626] width 205 height 27
type input "信用卡"
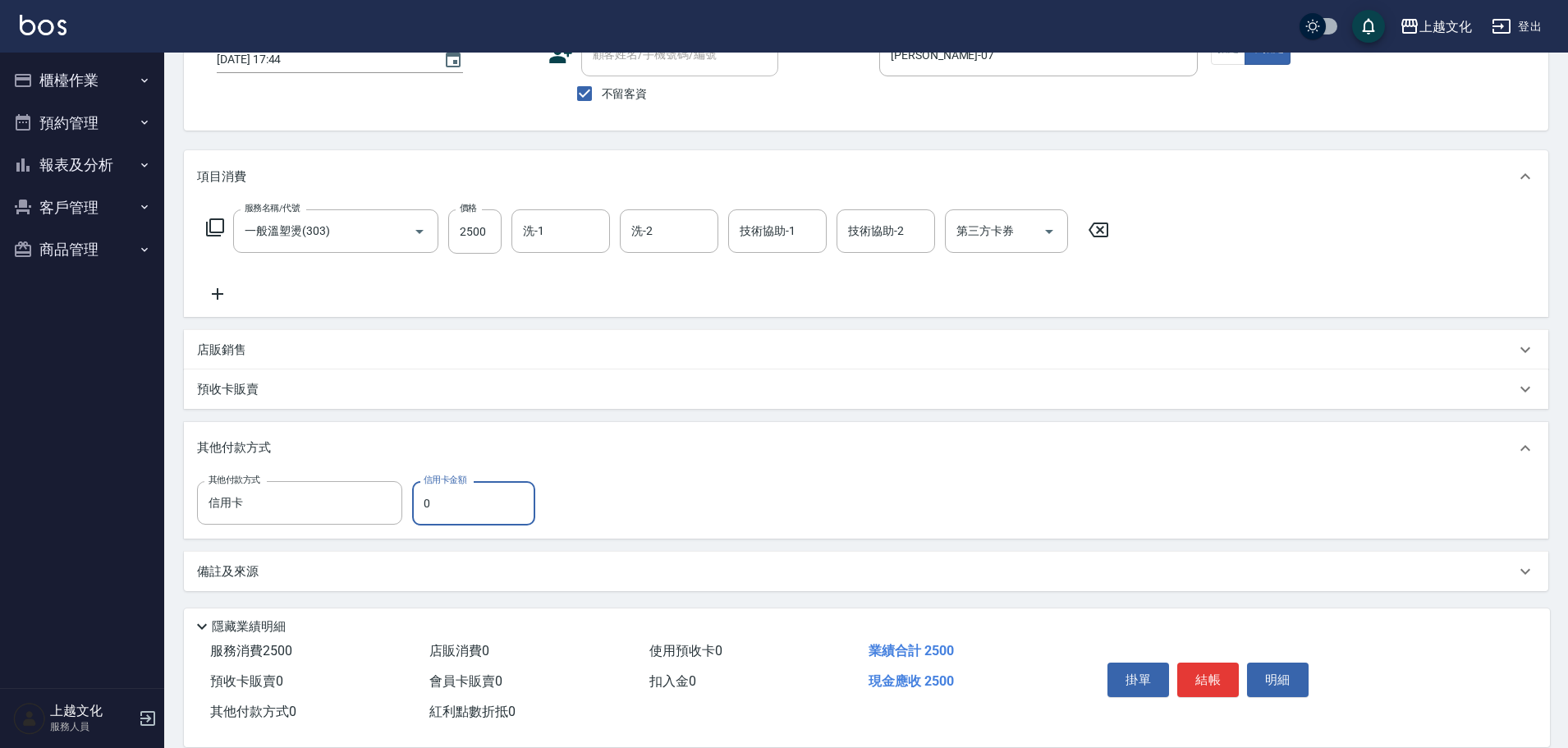
click at [418, 509] on input "0" at bounding box center [473, 503] width 123 height 45
type input "2500"
click at [1198, 675] on button "結帳" at bounding box center [1208, 680] width 61 height 34
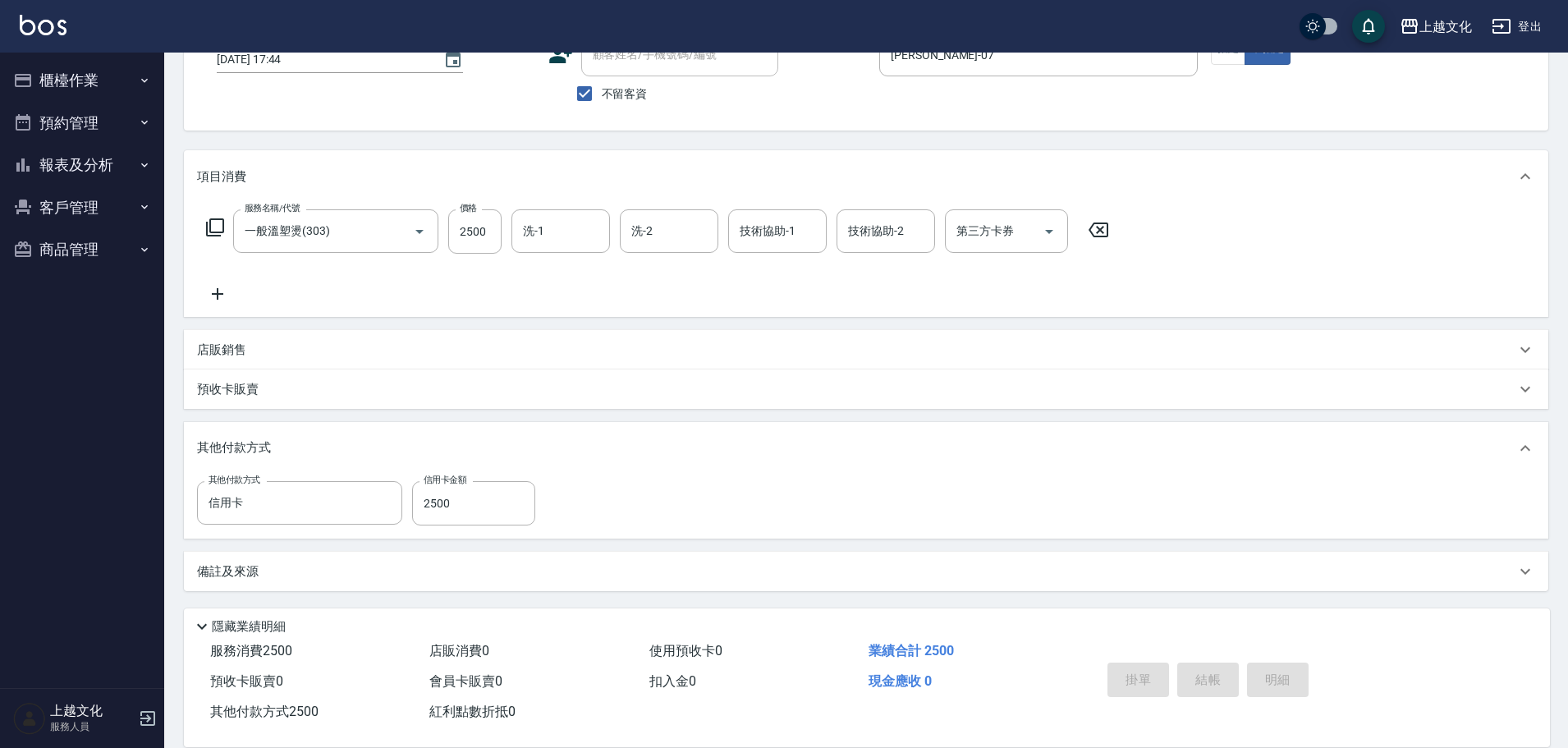
type input "[DATE] 17:45"
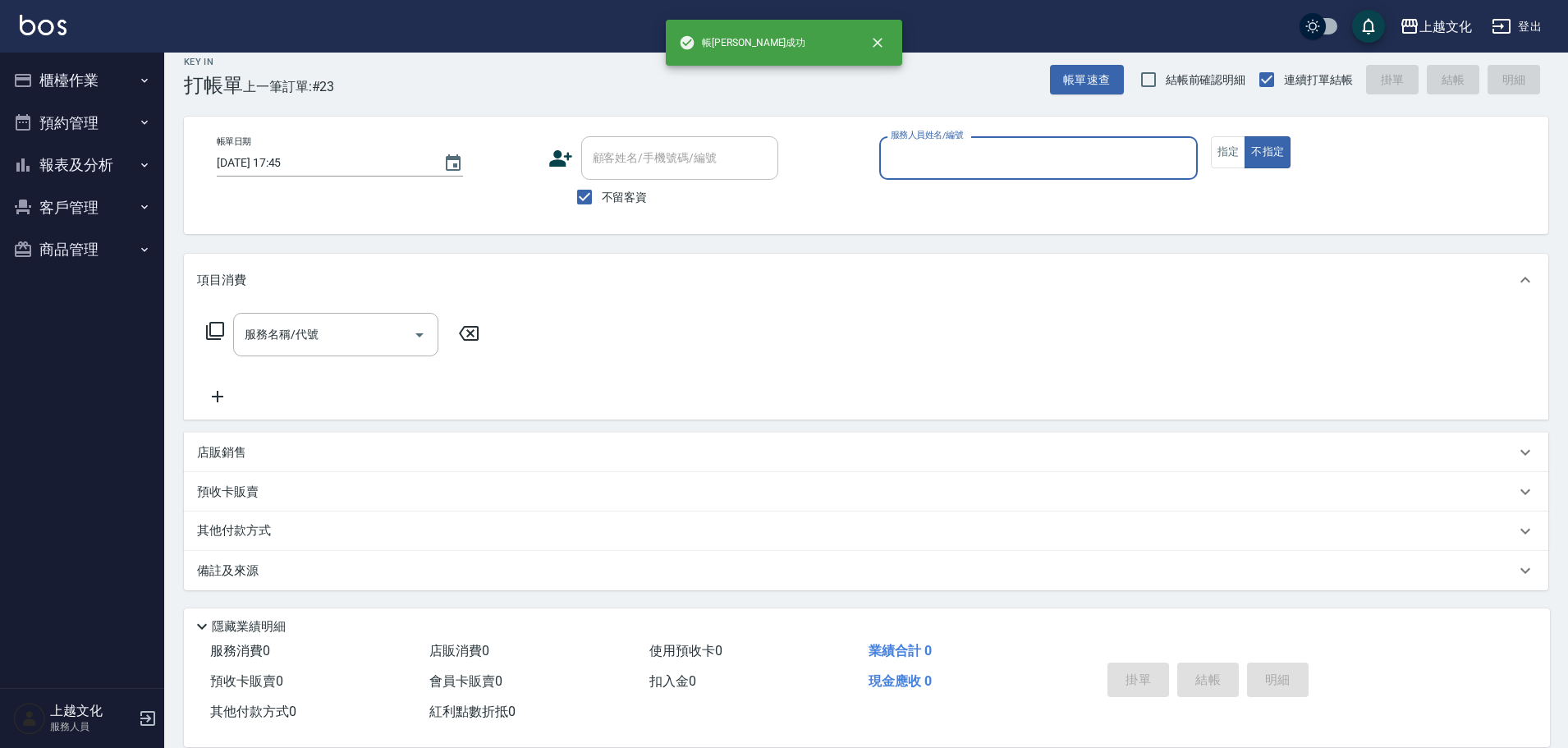
scroll to position [16, 0]
click at [60, 163] on button "報表及分析" at bounding box center [82, 165] width 151 height 43
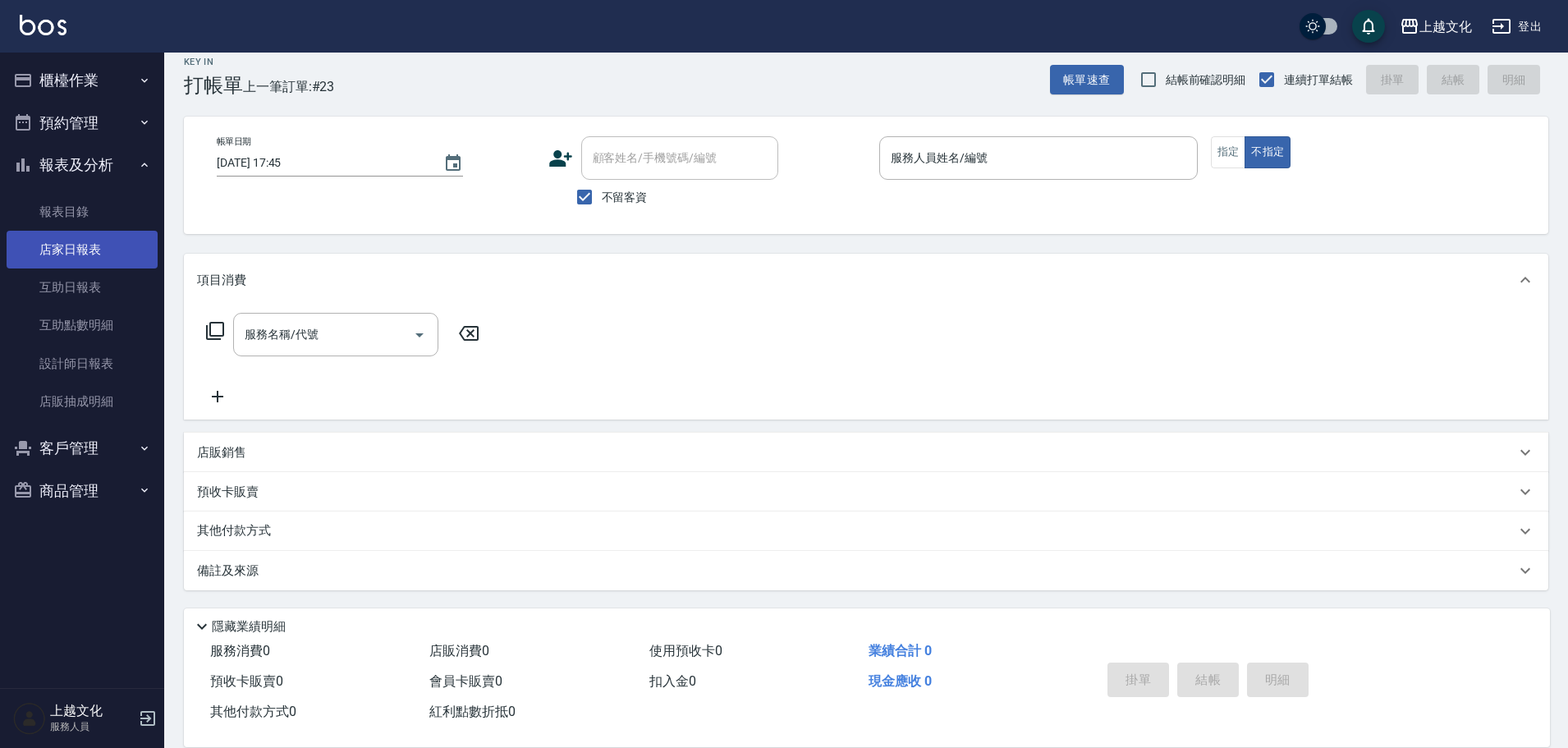
click at [60, 244] on link "店家日報表" at bounding box center [82, 249] width 151 height 38
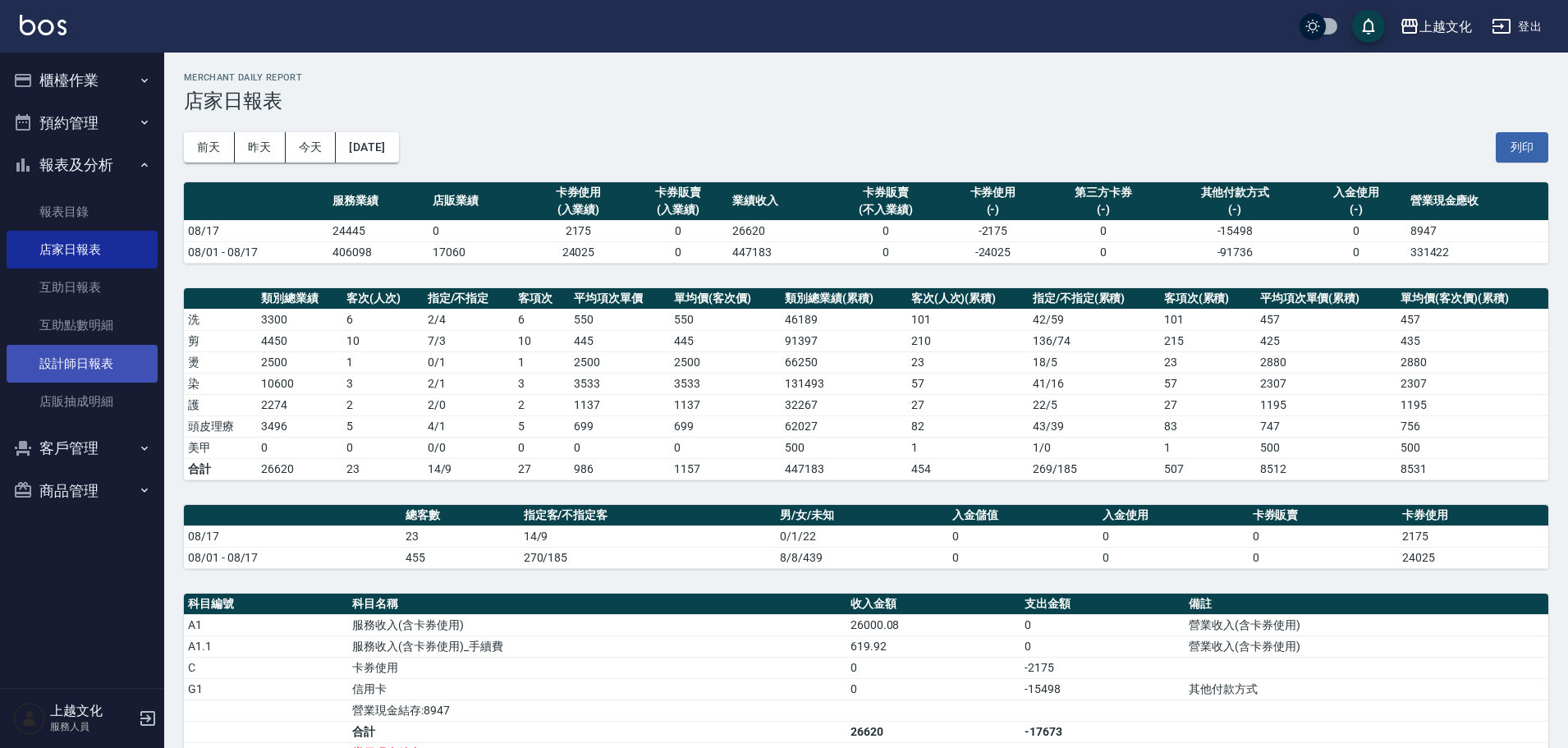
click at [53, 363] on link "設計師日報表" at bounding box center [82, 363] width 151 height 38
